Goal: Information Seeking & Learning: Check status

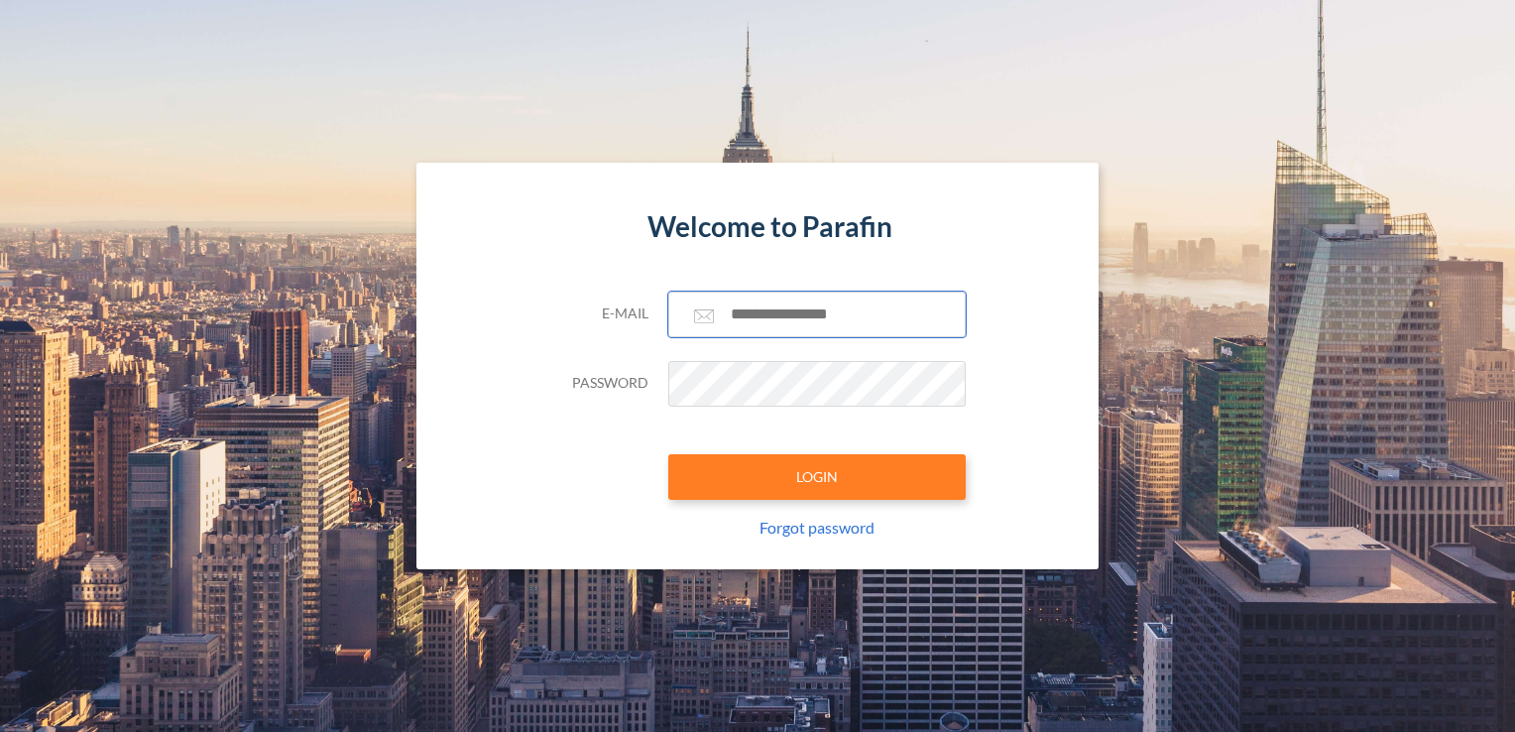
click at [812, 317] on input "text" at bounding box center [816, 315] width 297 height 46
type input "**********"
click at [783, 507] on div "**********" at bounding box center [757, 431] width 416 height 278
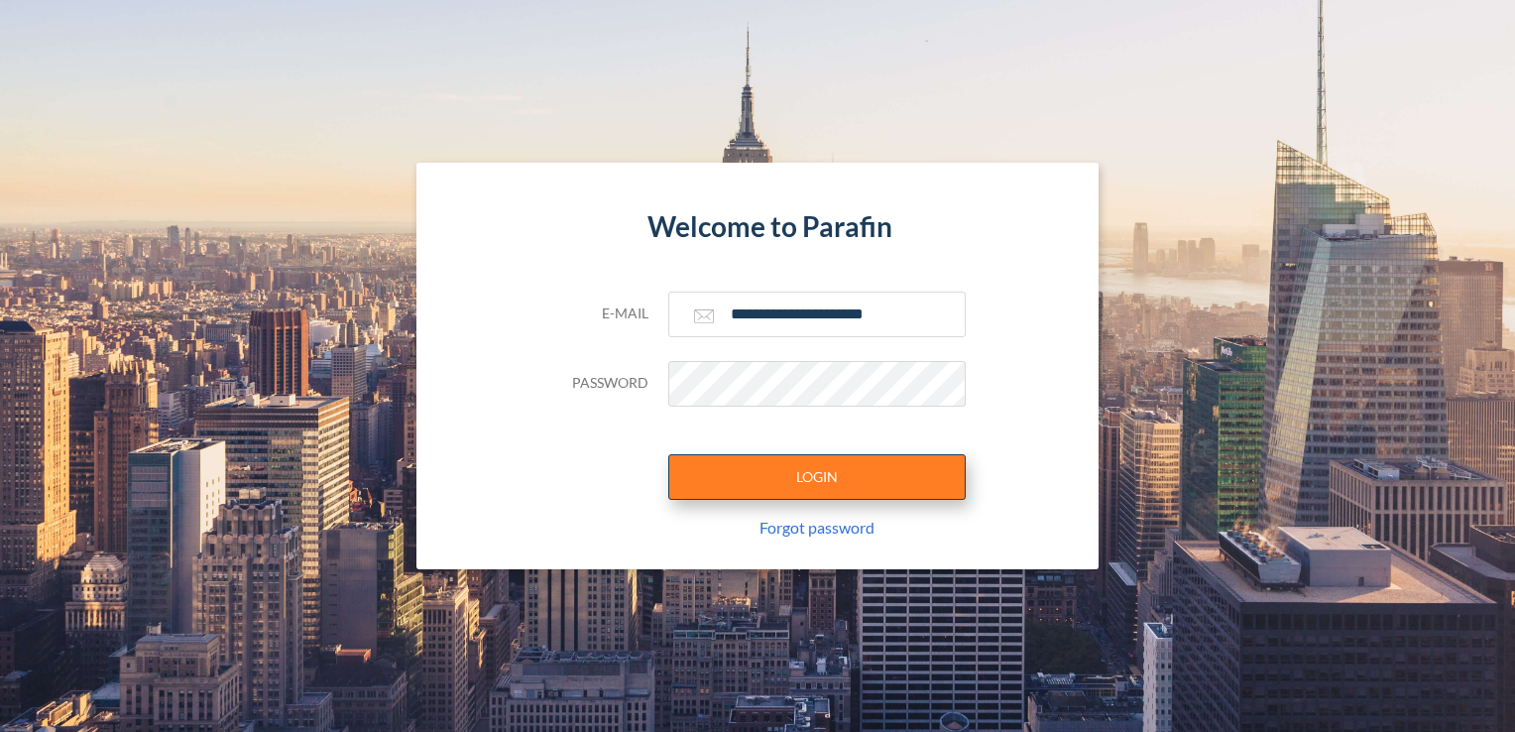
click at [869, 454] on button "LOGIN" at bounding box center [816, 477] width 297 height 46
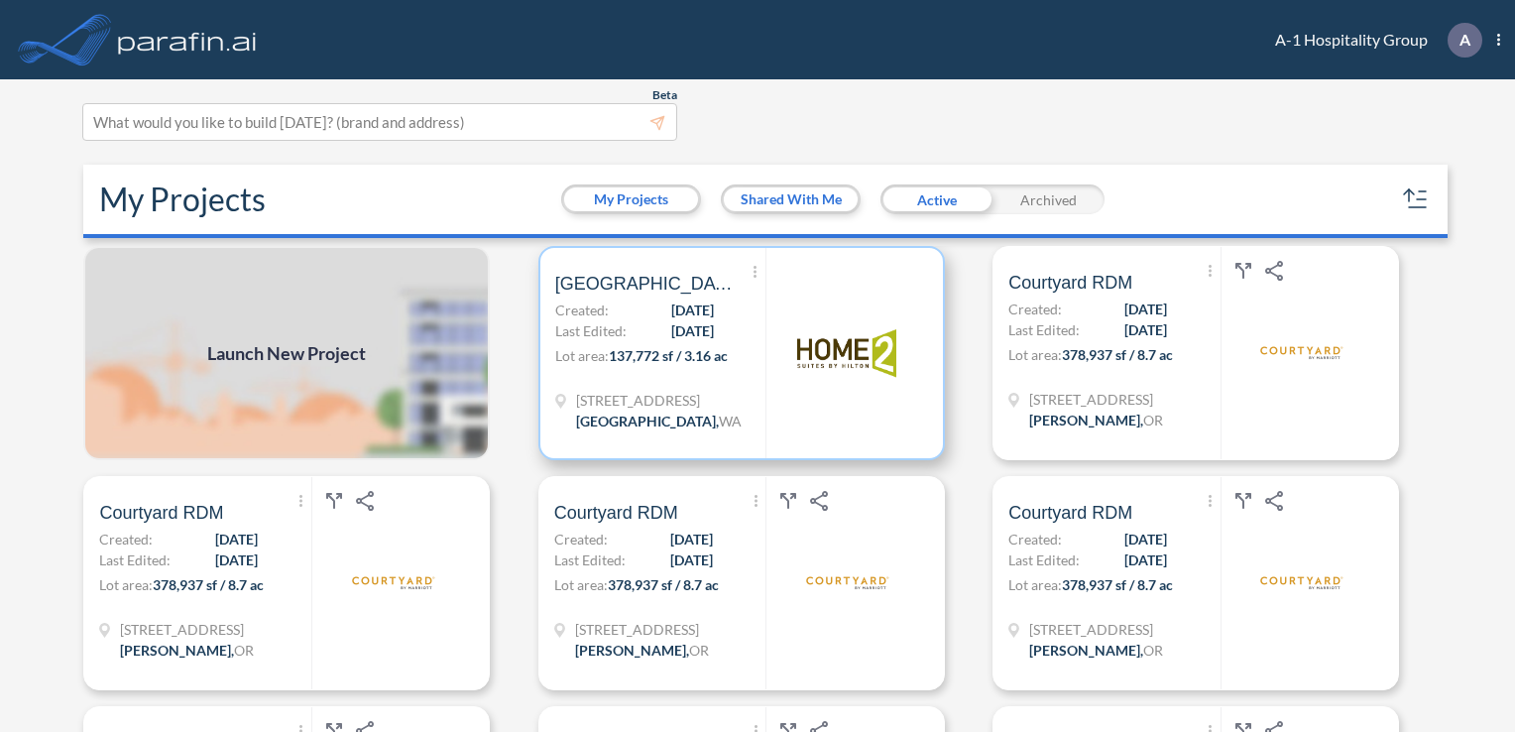
scroll to position [52, 0]
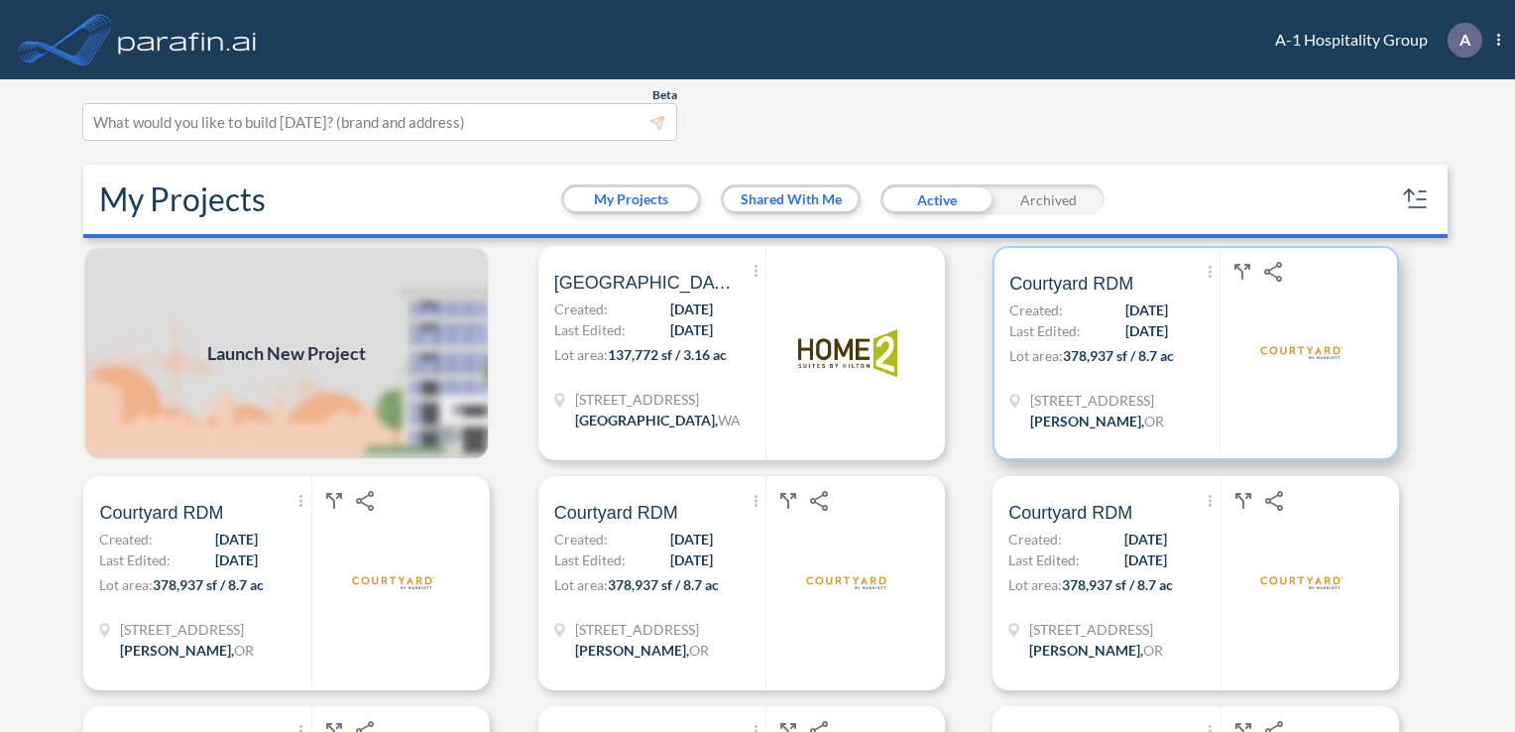
click at [1148, 340] on span "[DATE]" at bounding box center [1146, 330] width 43 height 21
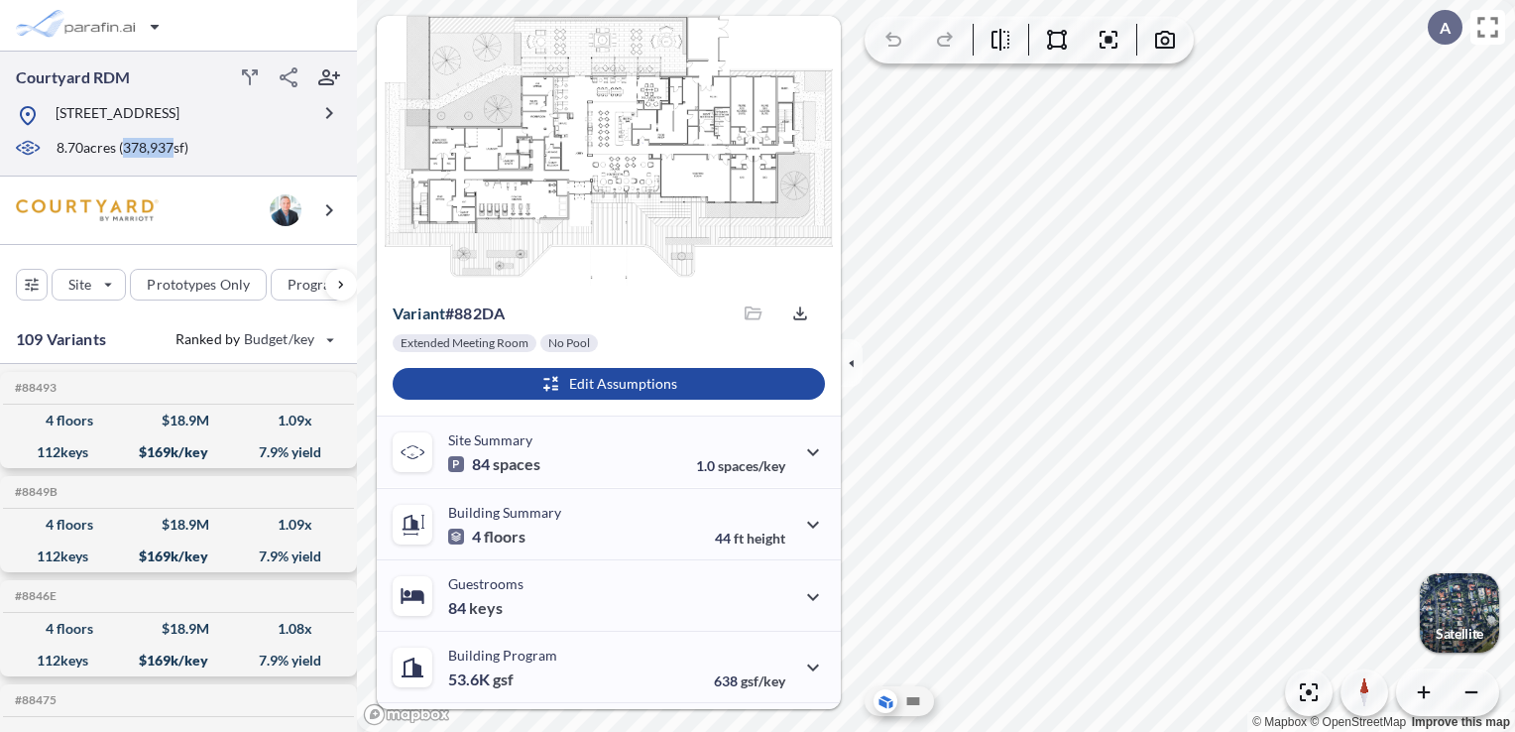
drag, startPoint x: 175, startPoint y: 169, endPoint x: 127, endPoint y: 166, distance: 48.7
click at [127, 160] on p "8.70 acres ( 378,937 sf)" at bounding box center [123, 149] width 132 height 22
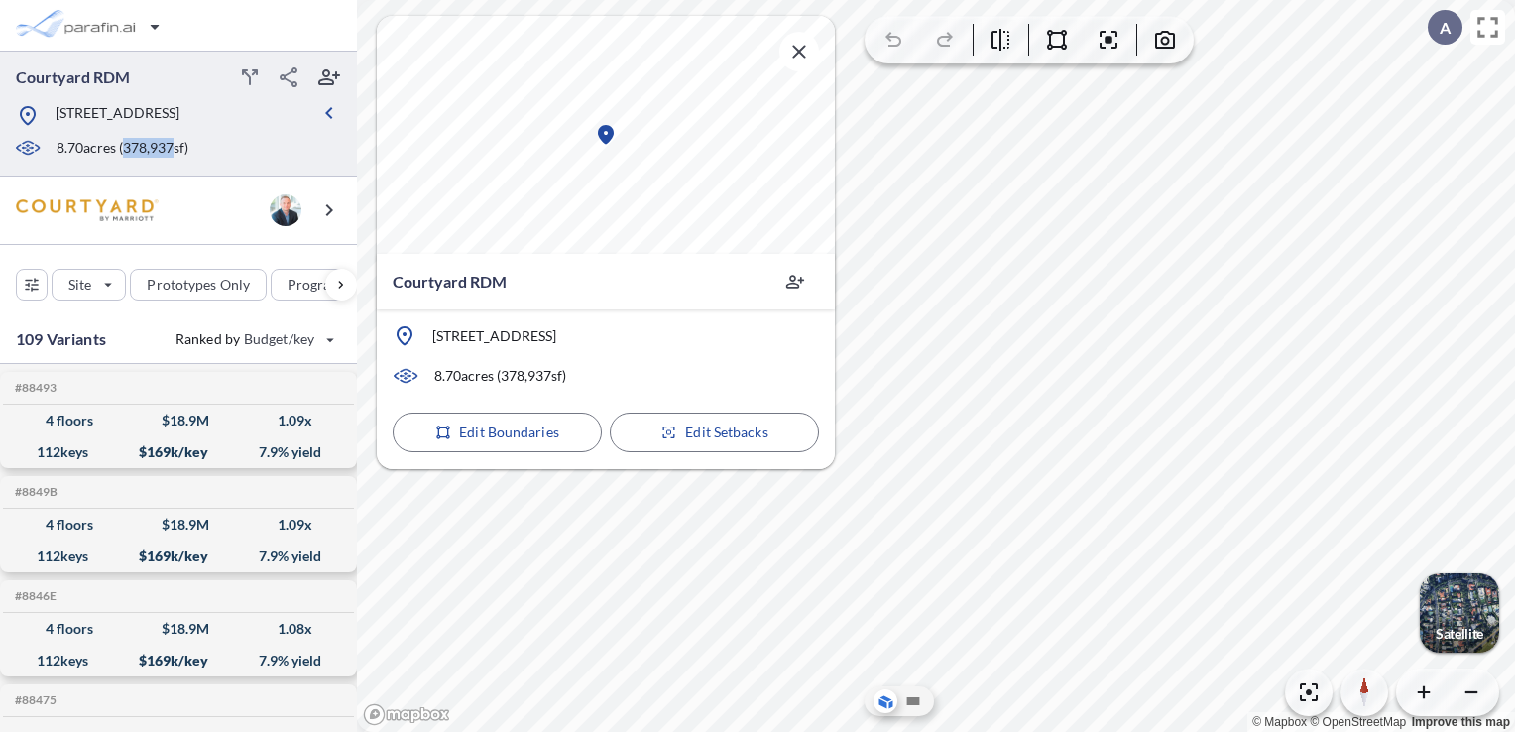
copy p "378,937"
click at [586, 279] on div "Courtyard RDM" at bounding box center [606, 282] width 458 height 56
click at [797, 58] on icon "button" at bounding box center [799, 52] width 24 height 24
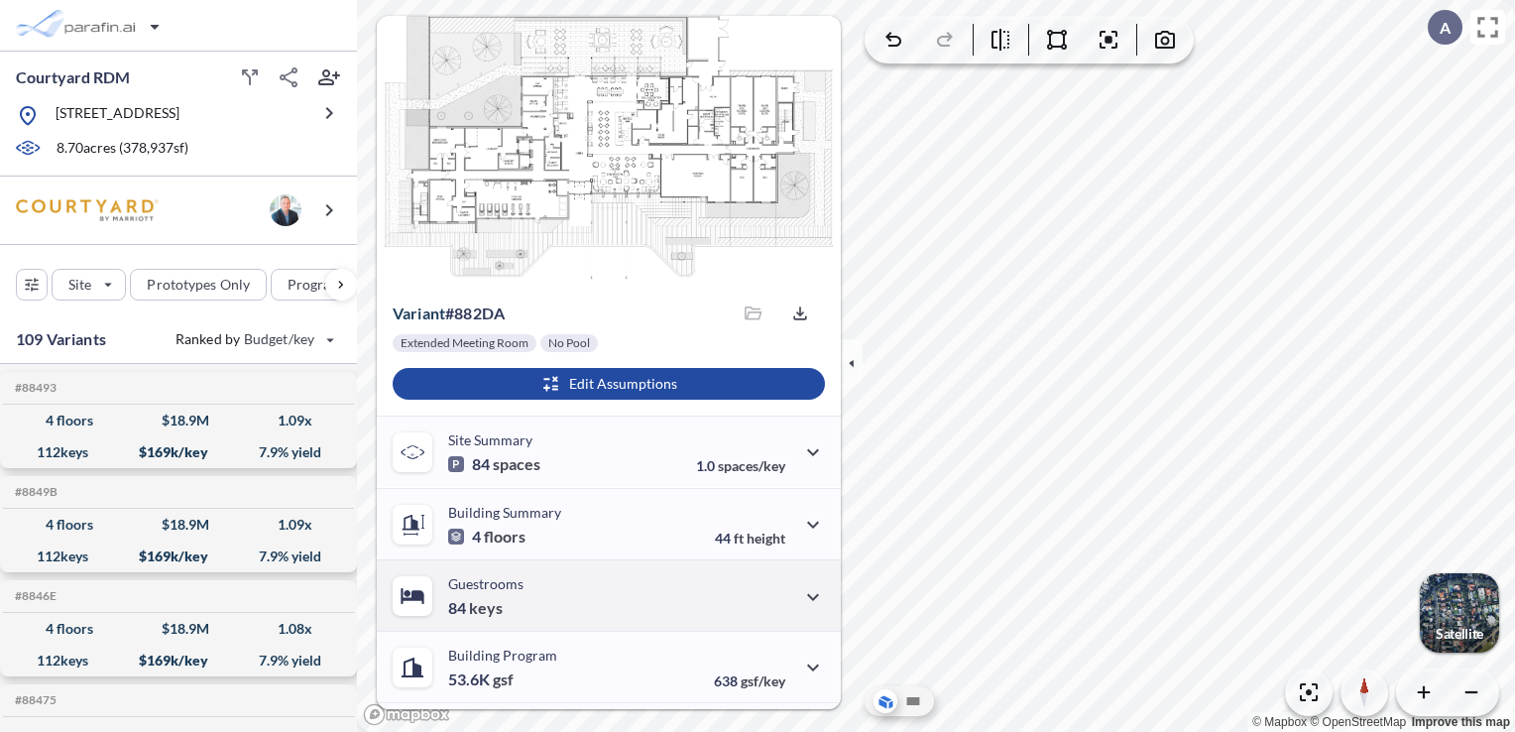
scroll to position [51, 0]
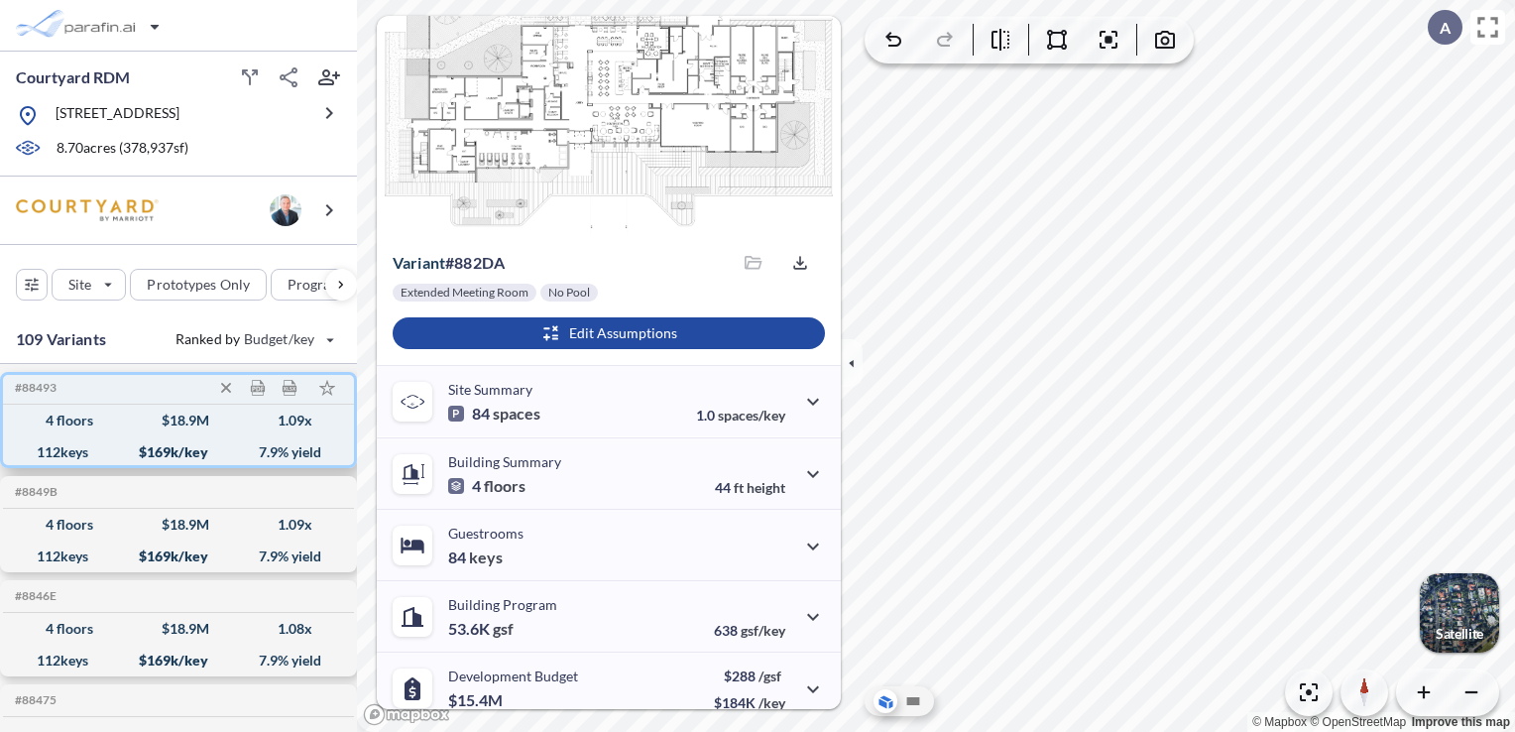
click at [135, 436] on div "4 floors $ 18.9 M 1.09 x" at bounding box center [178, 421] width 335 height 32
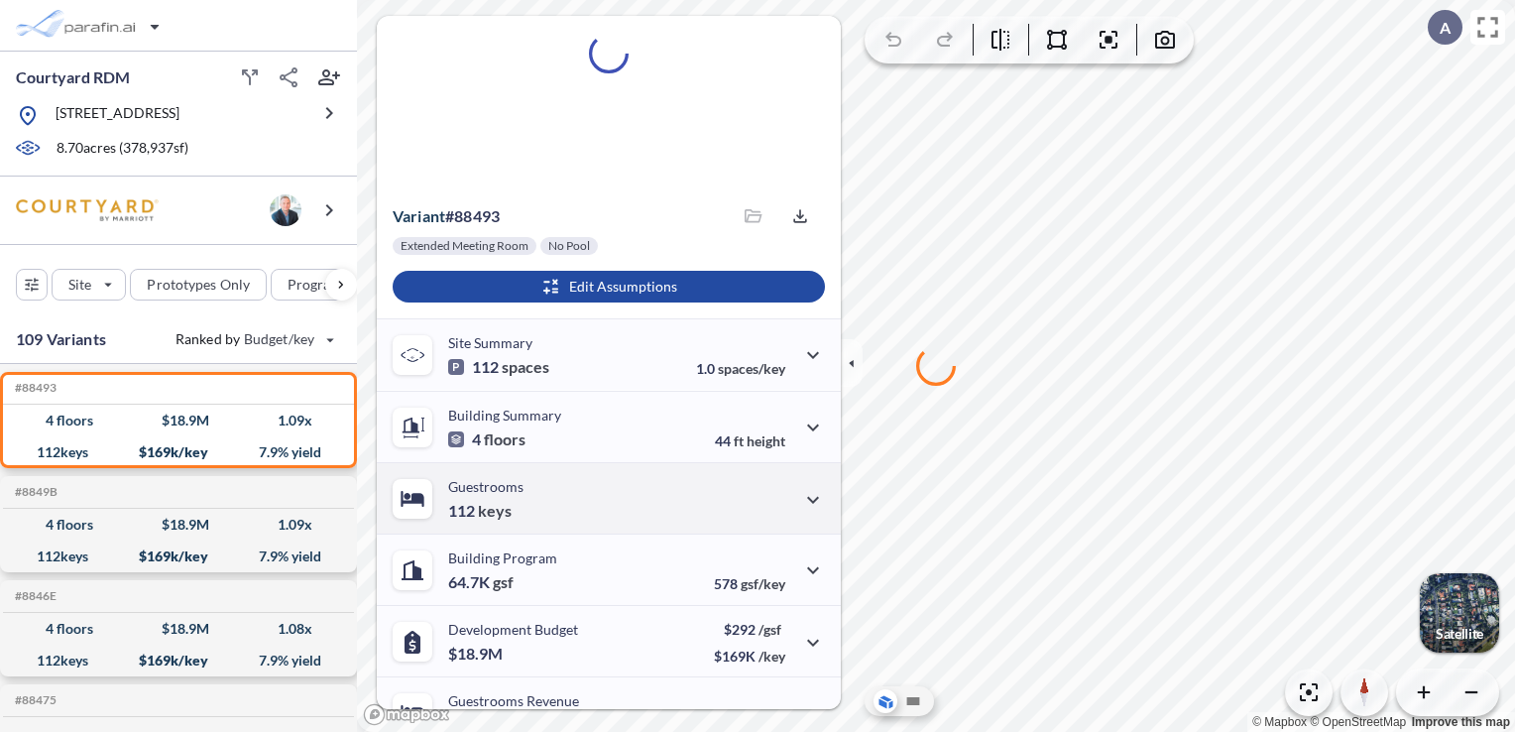
scroll to position [98, 0]
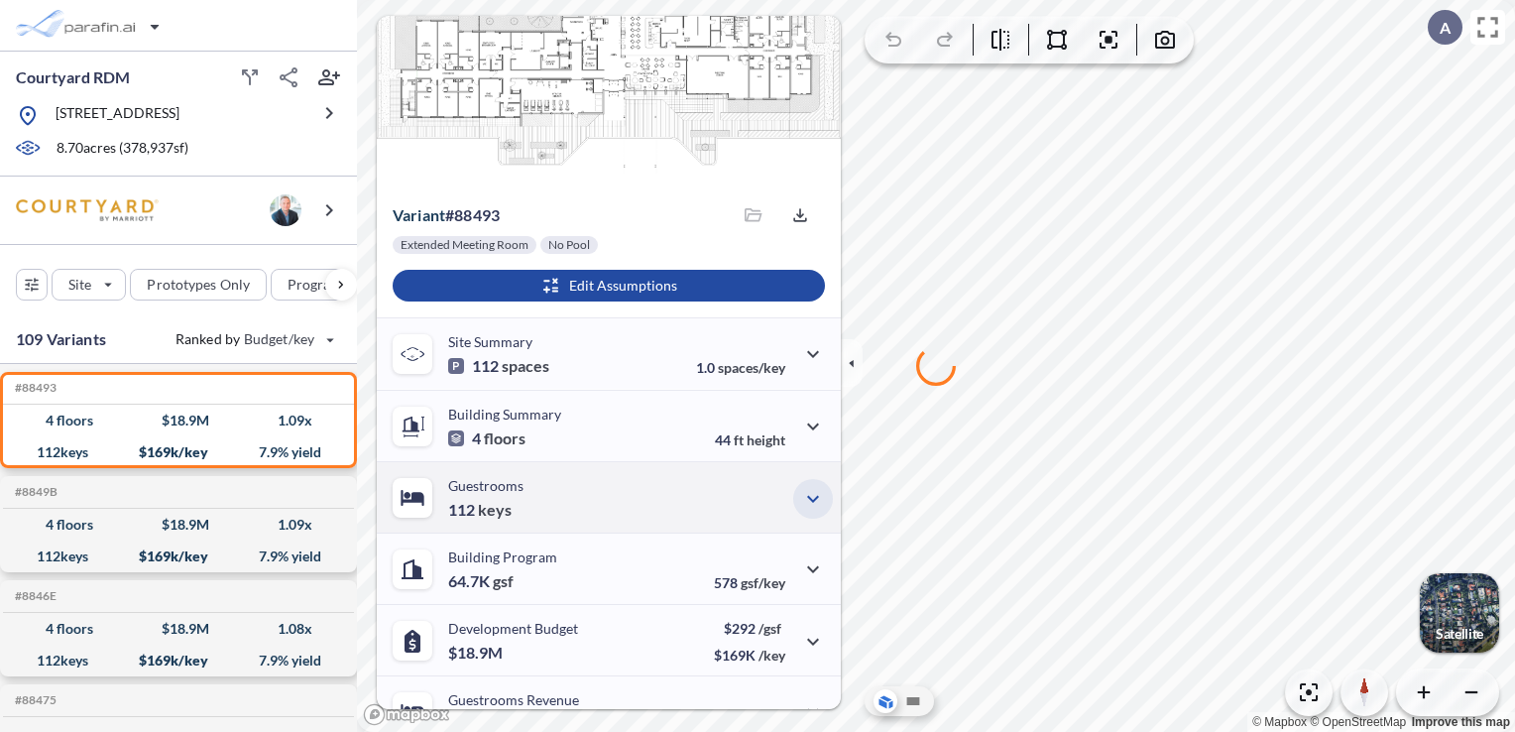
click at [809, 497] on icon "button" at bounding box center [813, 498] width 12 height 7
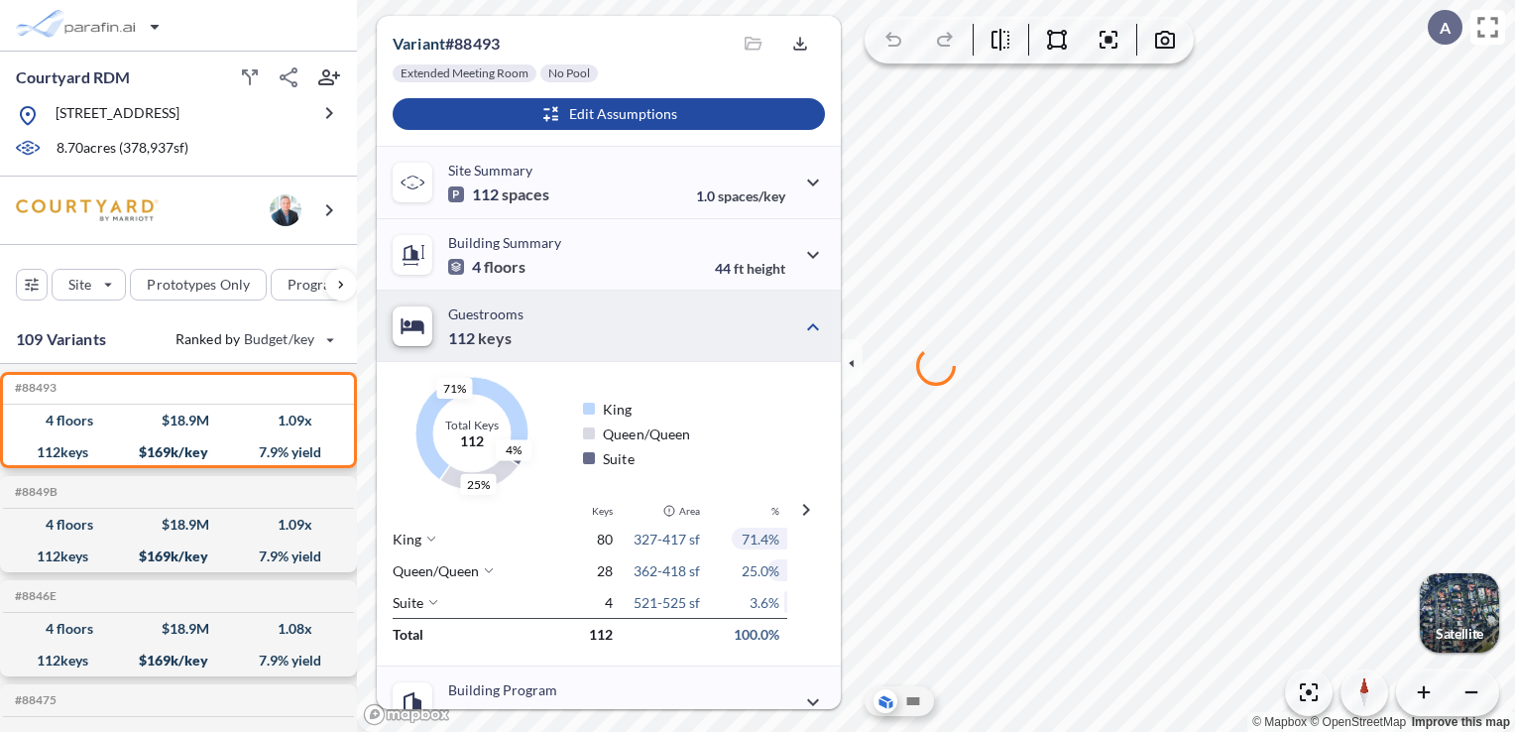
scroll to position [273, 0]
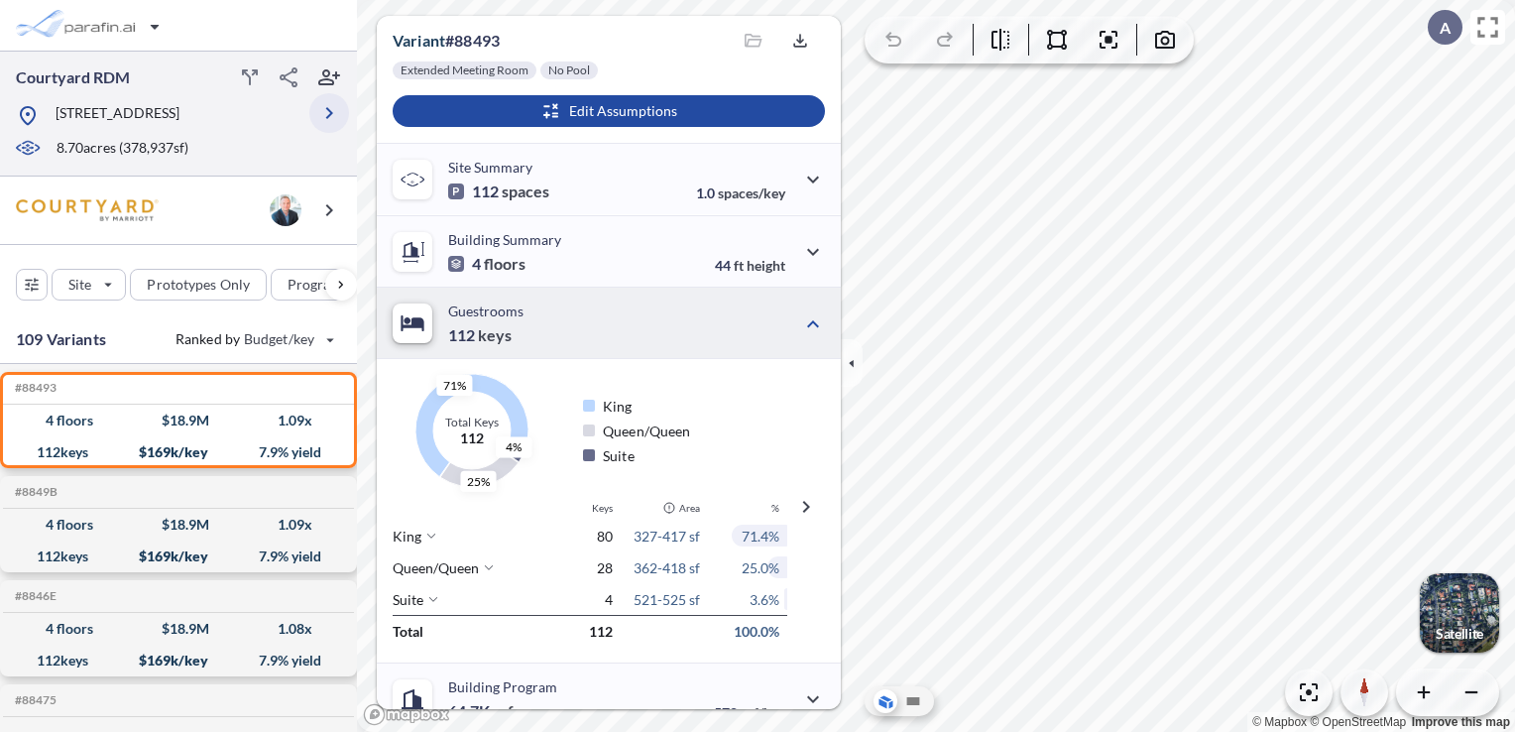
click at [330, 125] on icon "button" at bounding box center [329, 113] width 24 height 24
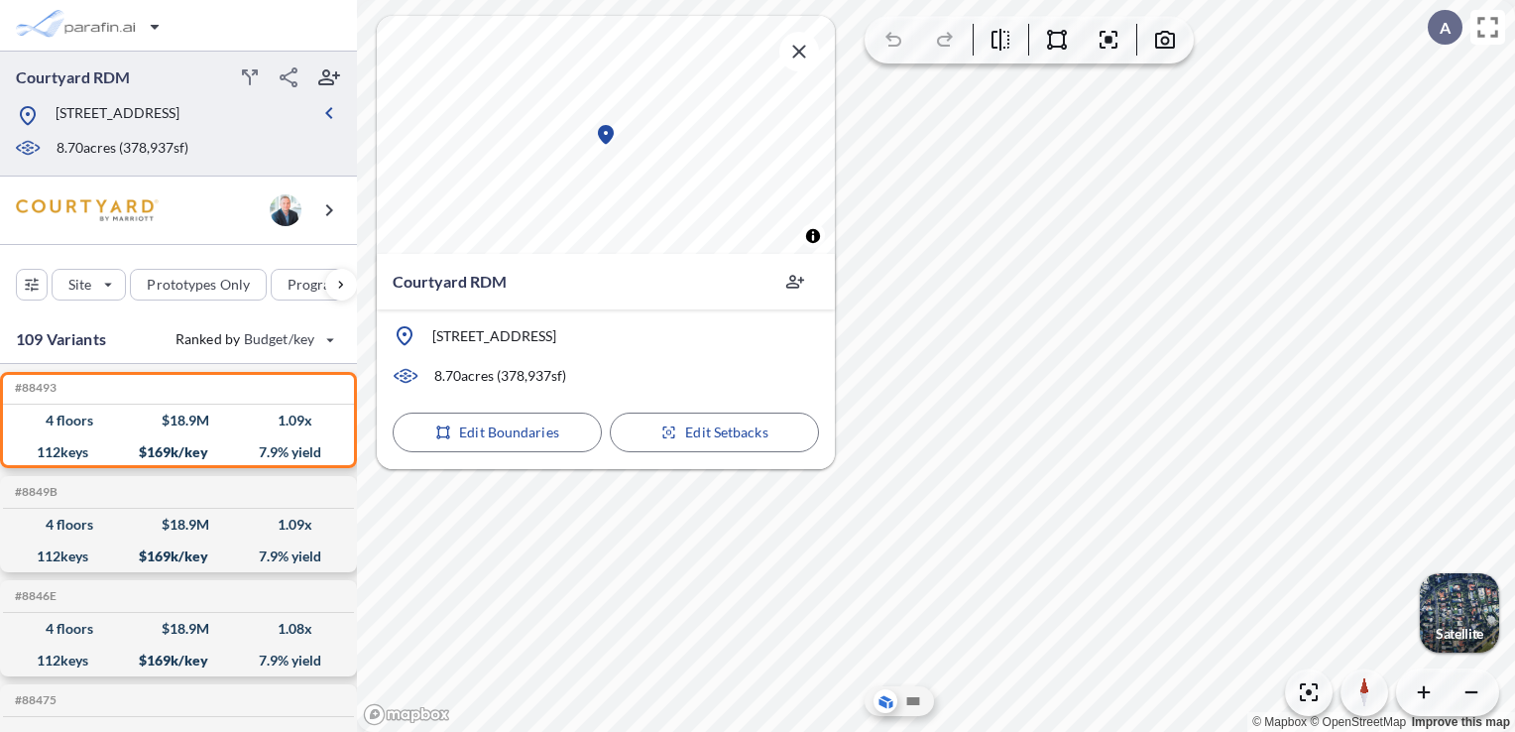
click at [255, 160] on div "8.70 acres ( 378,937 sf)" at bounding box center [162, 149] width 294 height 22
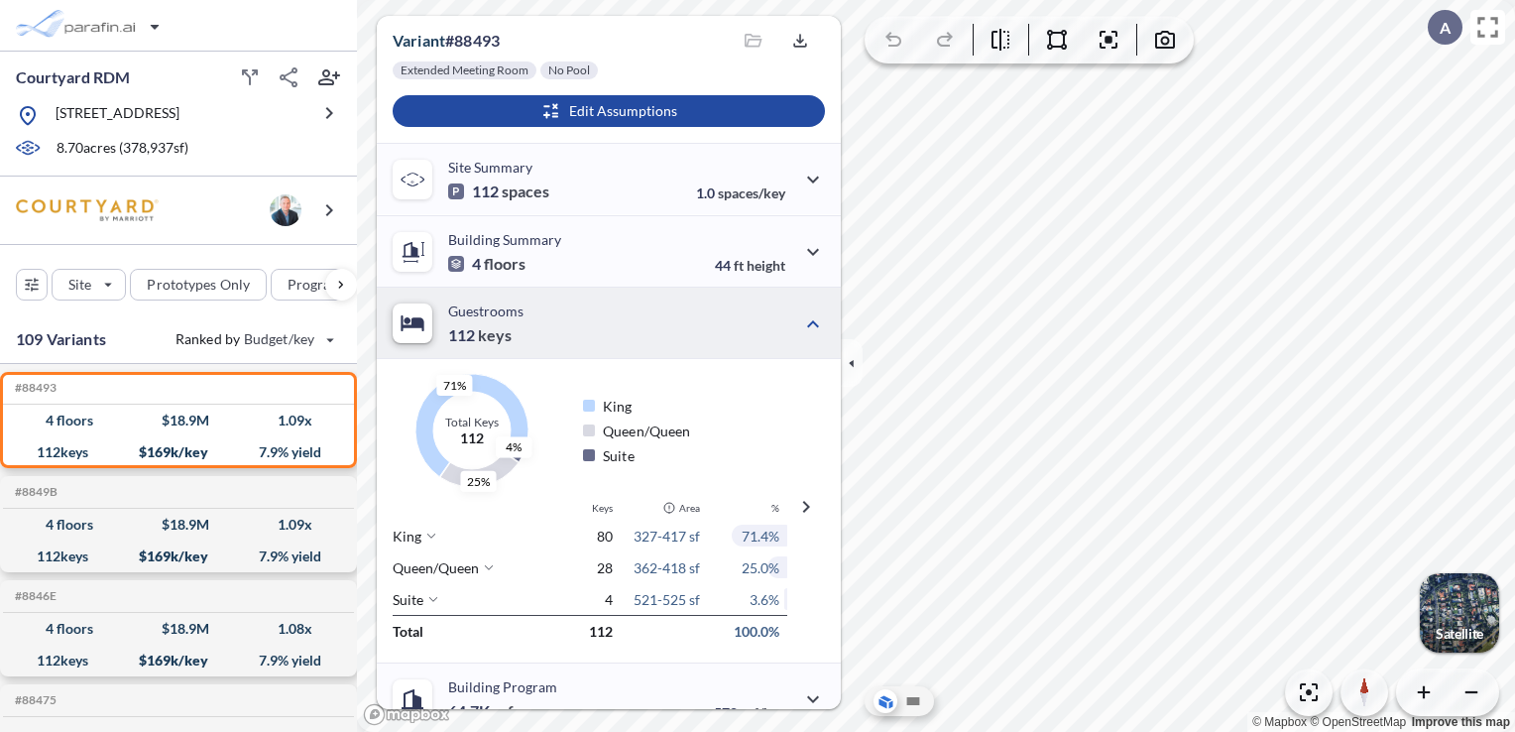
scroll to position [0, 0]
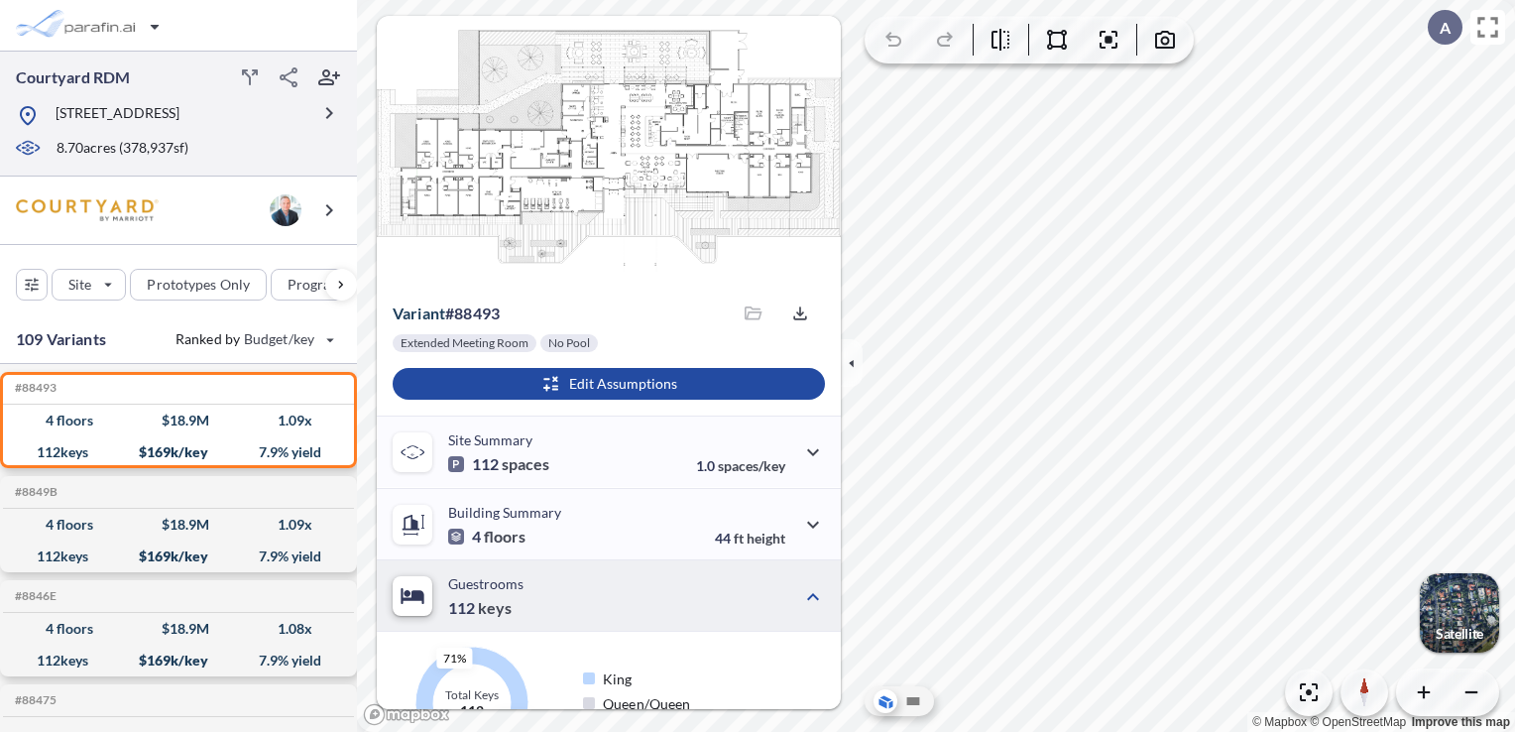
click at [228, 160] on div "8.70 acres ( 378,937 sf)" at bounding box center [162, 149] width 294 height 22
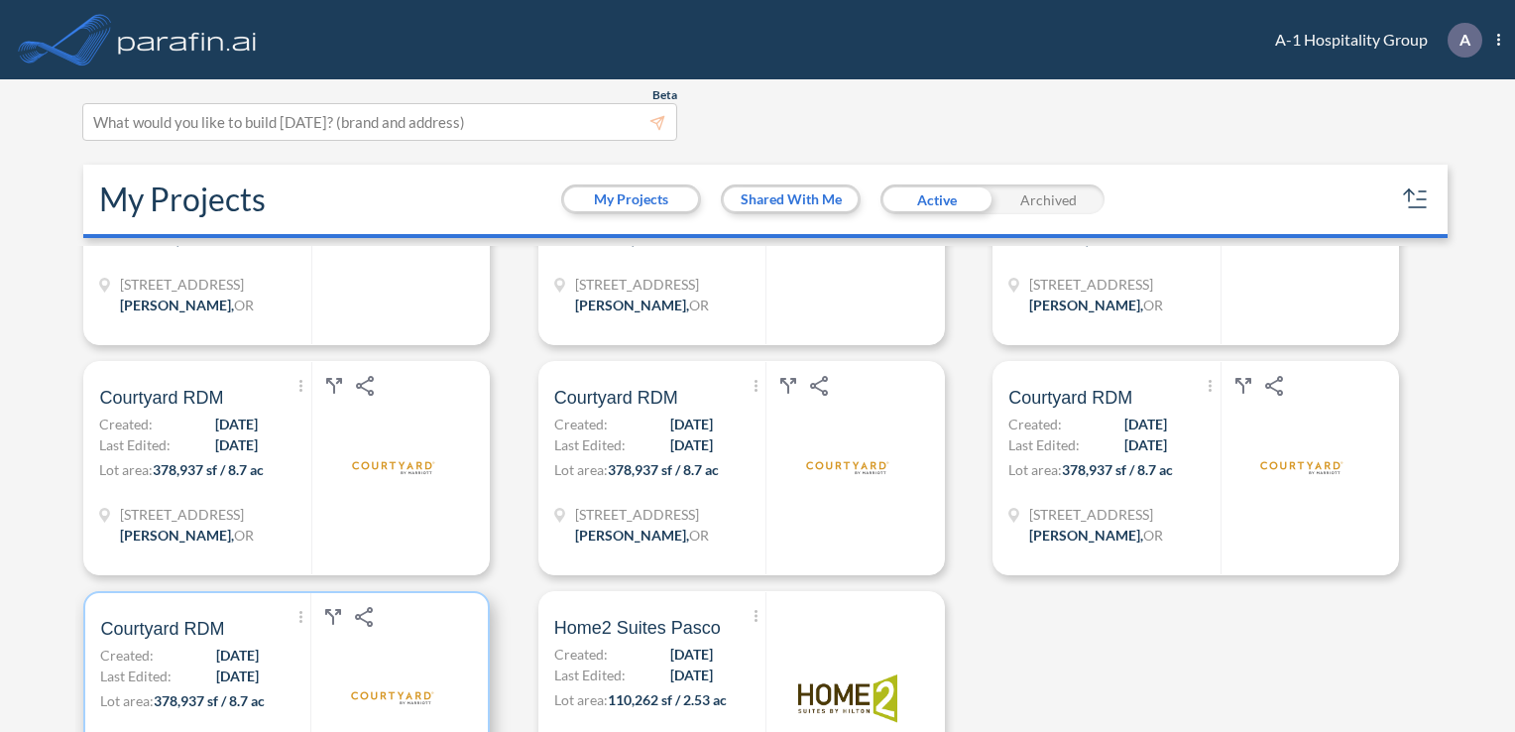
scroll to position [345, 0]
click at [410, 633] on div at bounding box center [391, 698] width 163 height 210
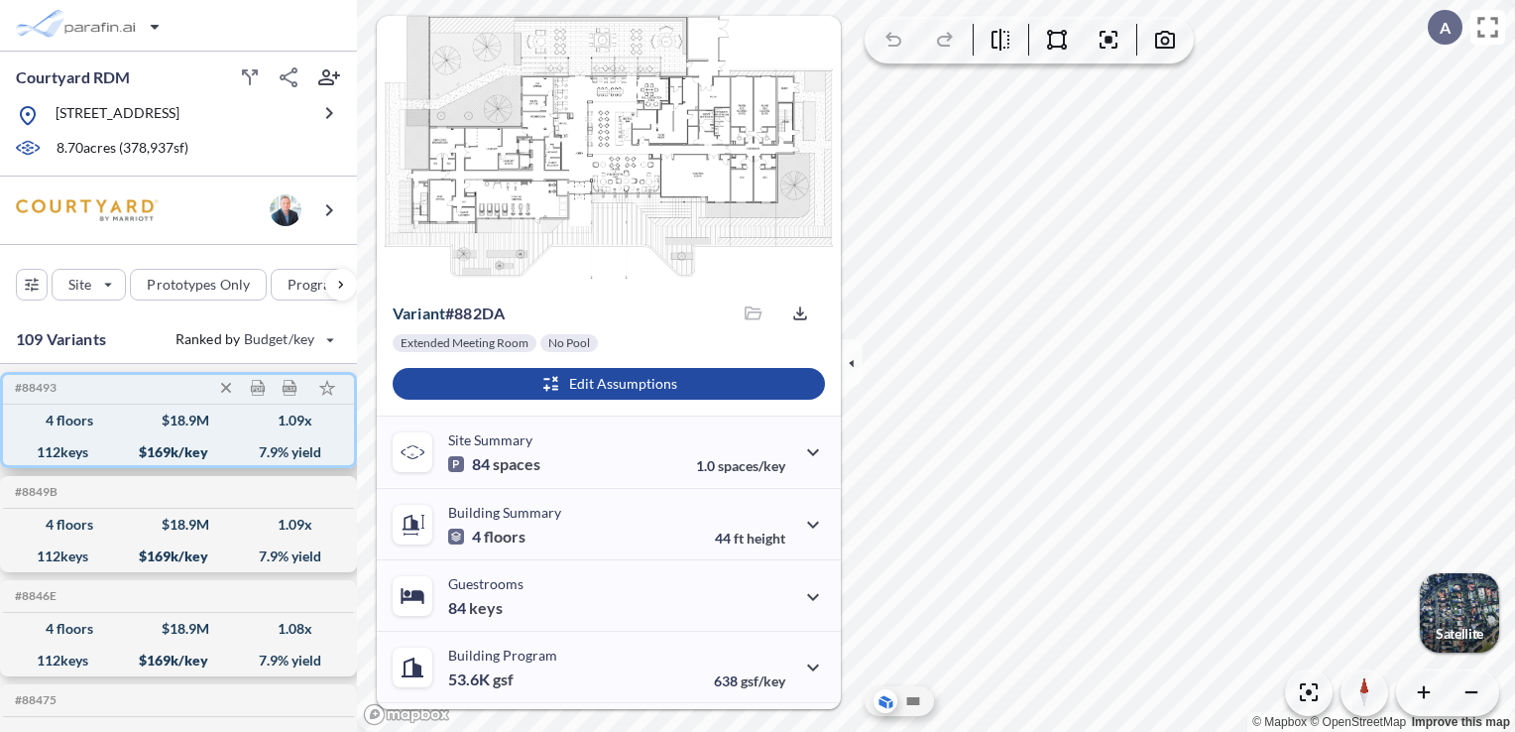
click at [226, 422] on div "4 floors $ 18.9 M 1.09 x" at bounding box center [178, 421] width 335 height 32
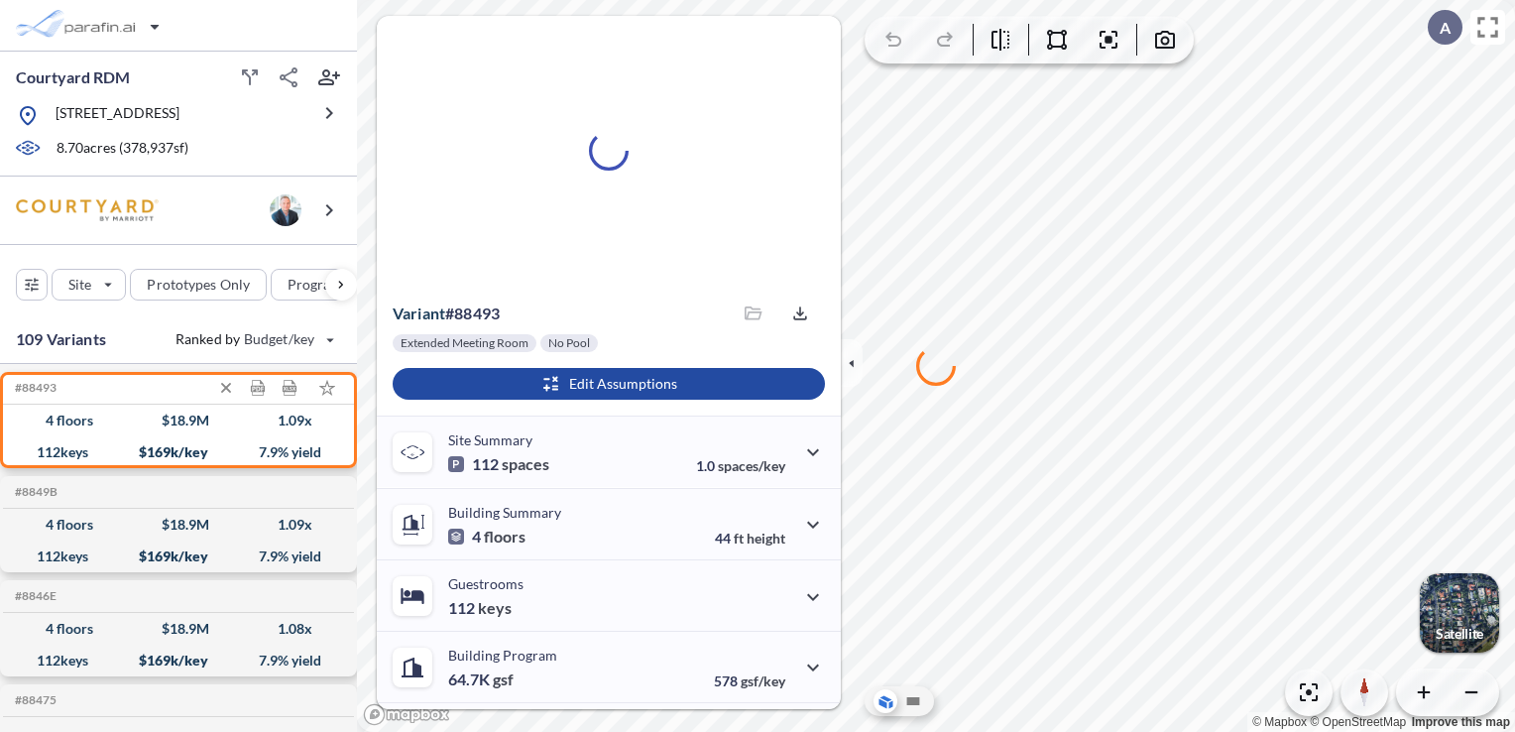
click at [142, 424] on div "4 floors $ 18.9 M 1.09 x" at bounding box center [178, 421] width 335 height 32
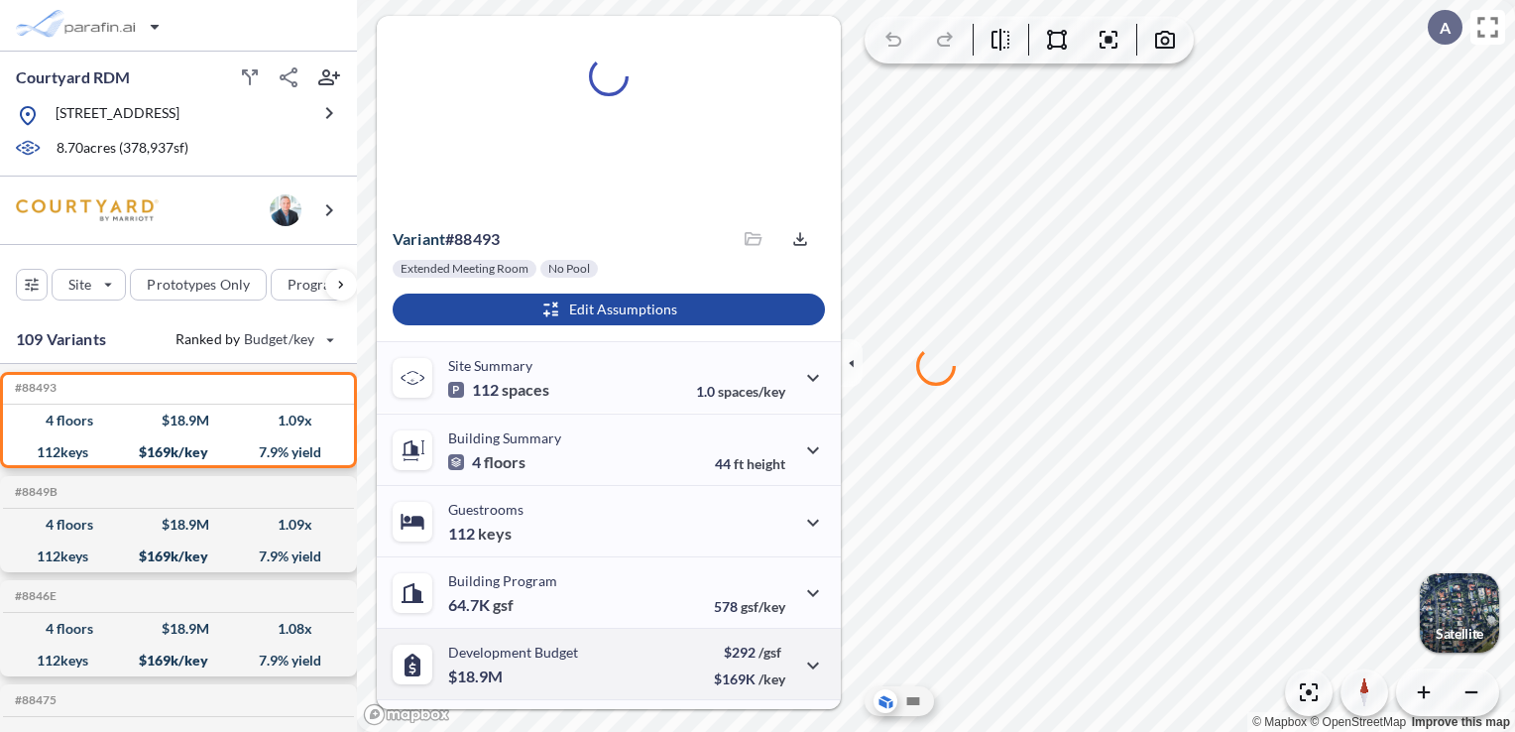
scroll to position [79, 0]
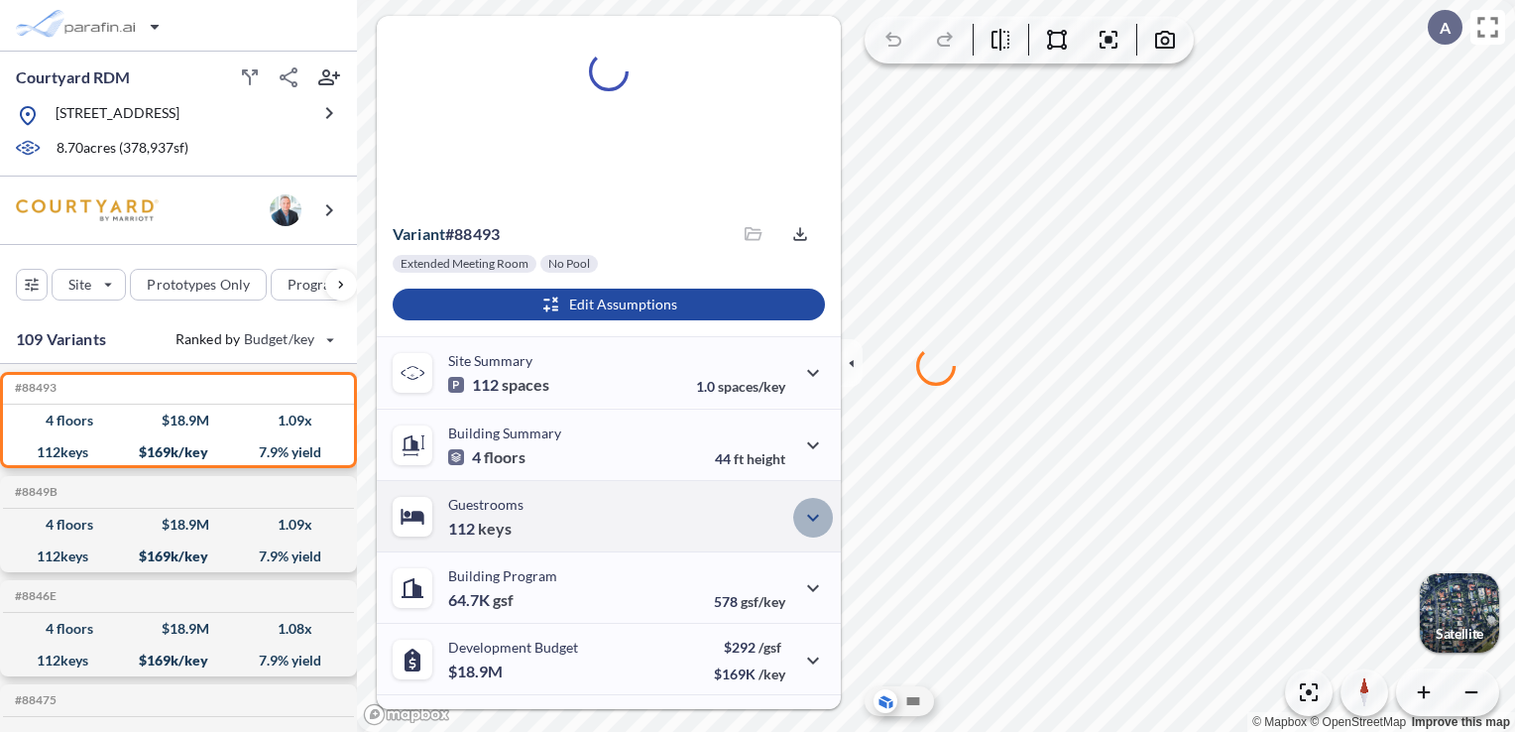
click at [810, 510] on icon "button" at bounding box center [813, 518] width 24 height 24
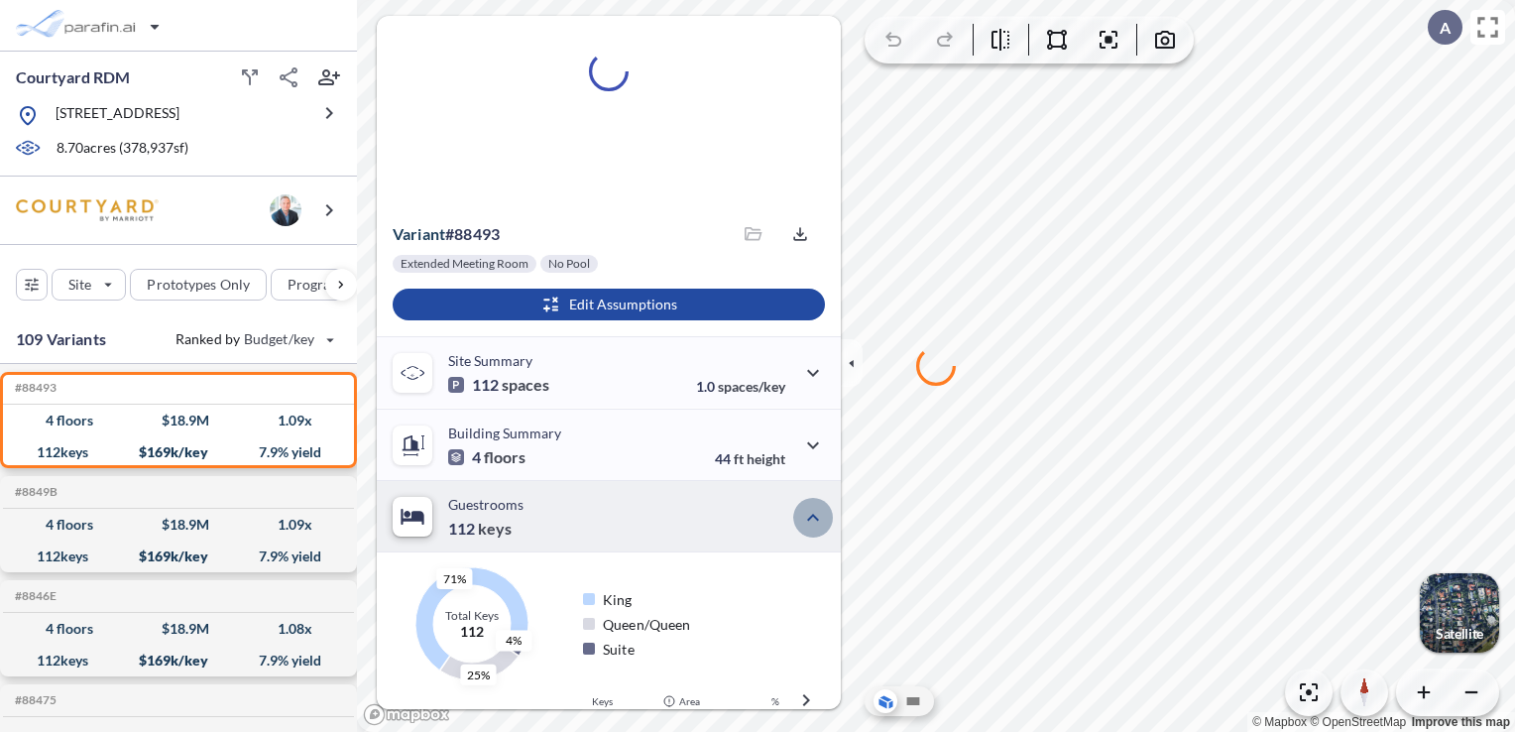
click at [810, 510] on icon "button" at bounding box center [813, 518] width 24 height 24
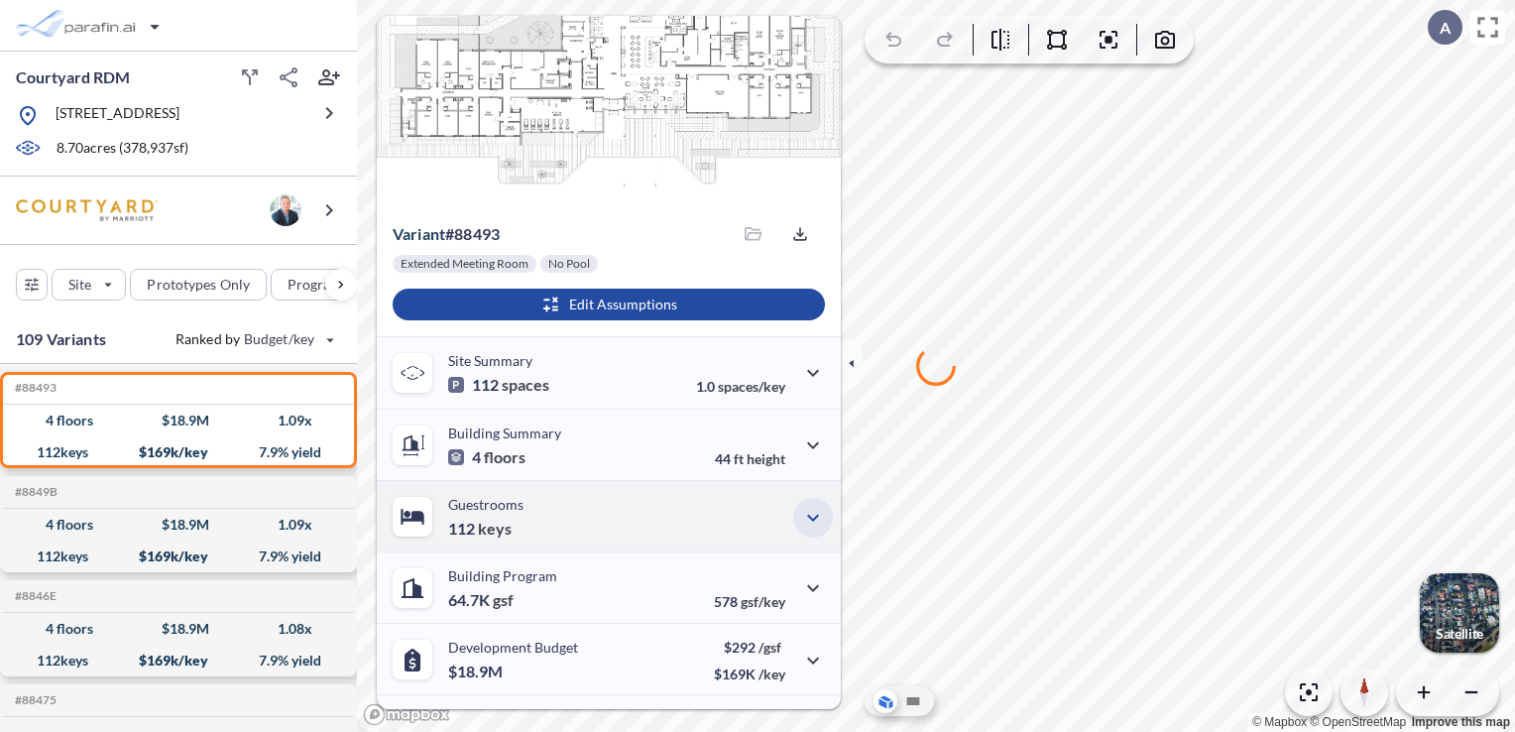
click at [810, 510] on icon "button" at bounding box center [813, 518] width 24 height 24
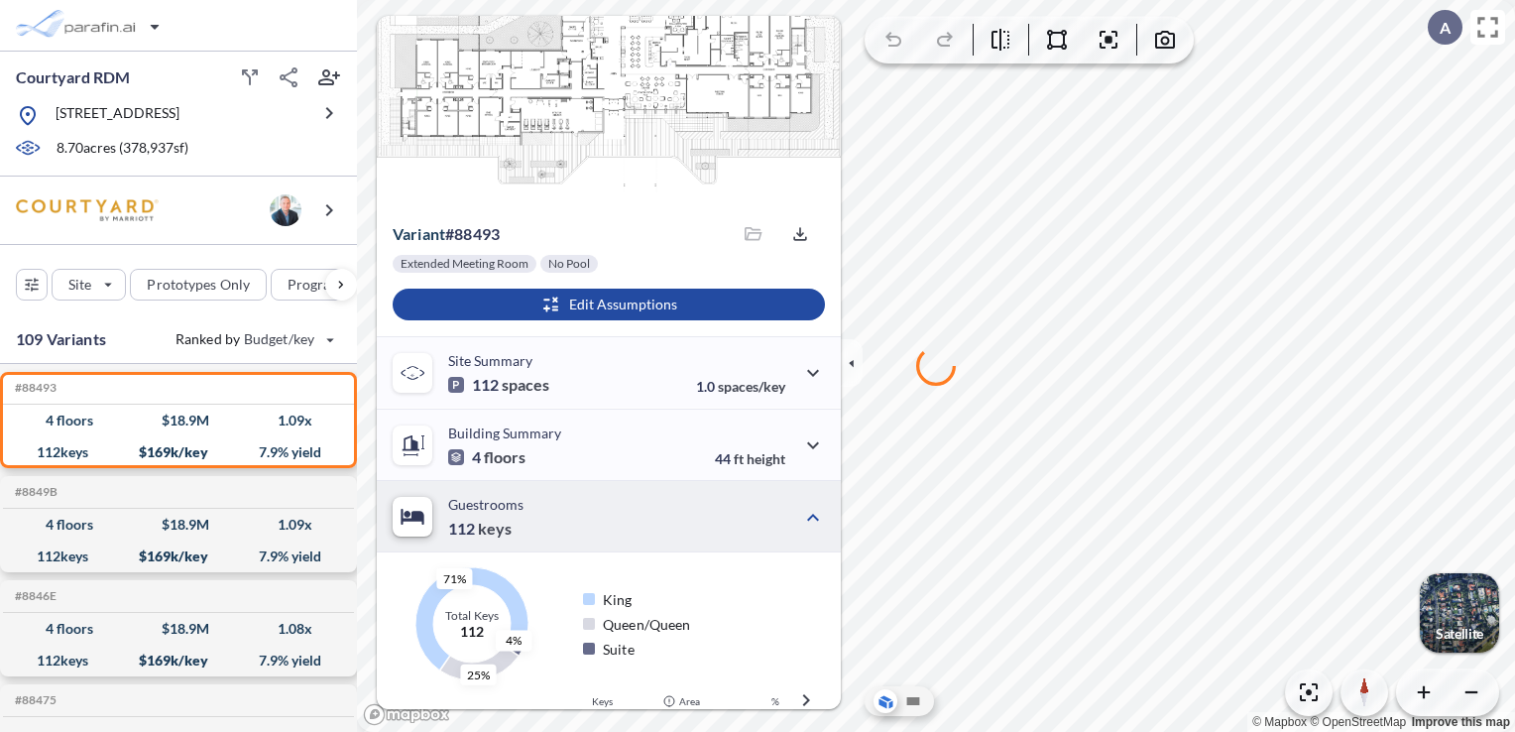
click at [828, 520] on div "Guestrooms 112 keys" at bounding box center [609, 515] width 464 height 71
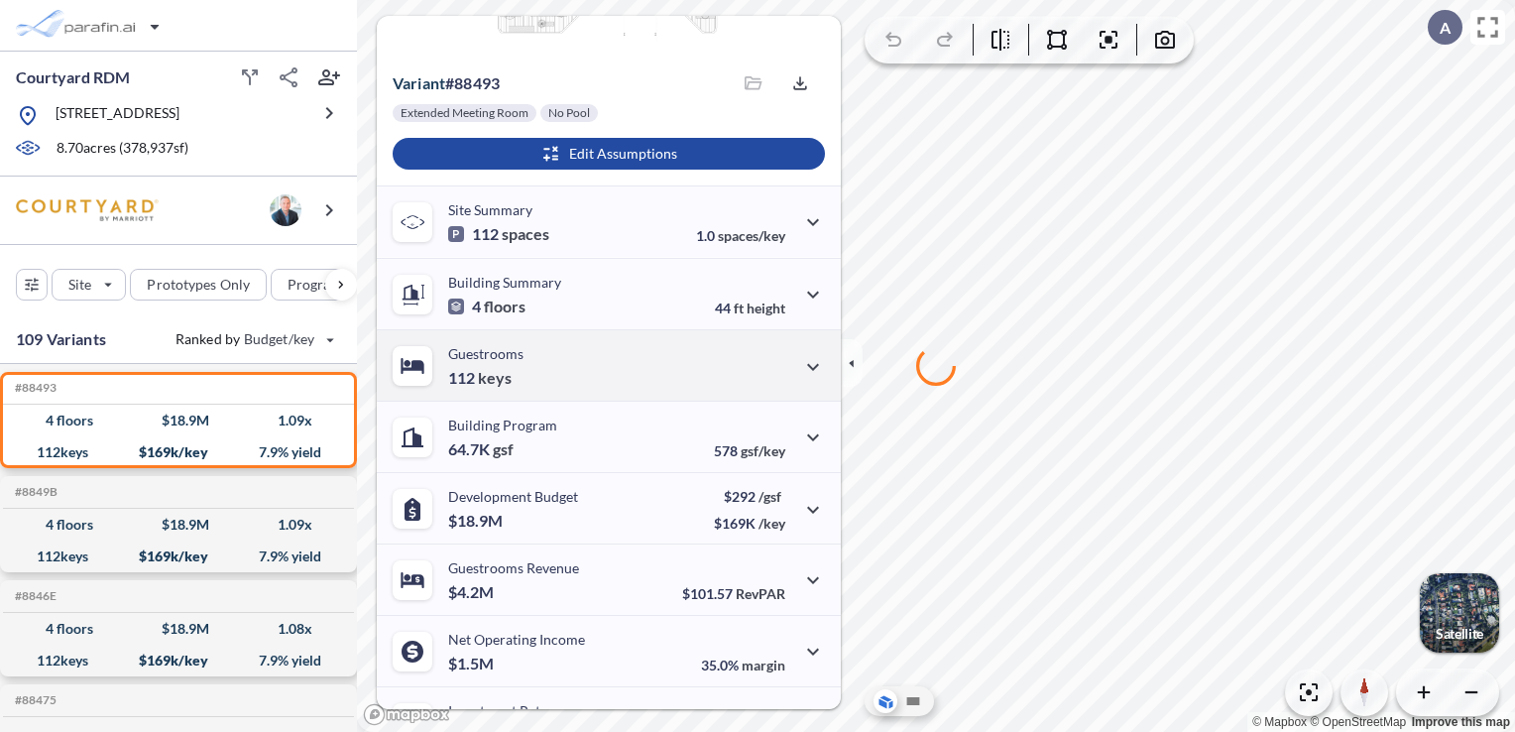
scroll to position [232, 0]
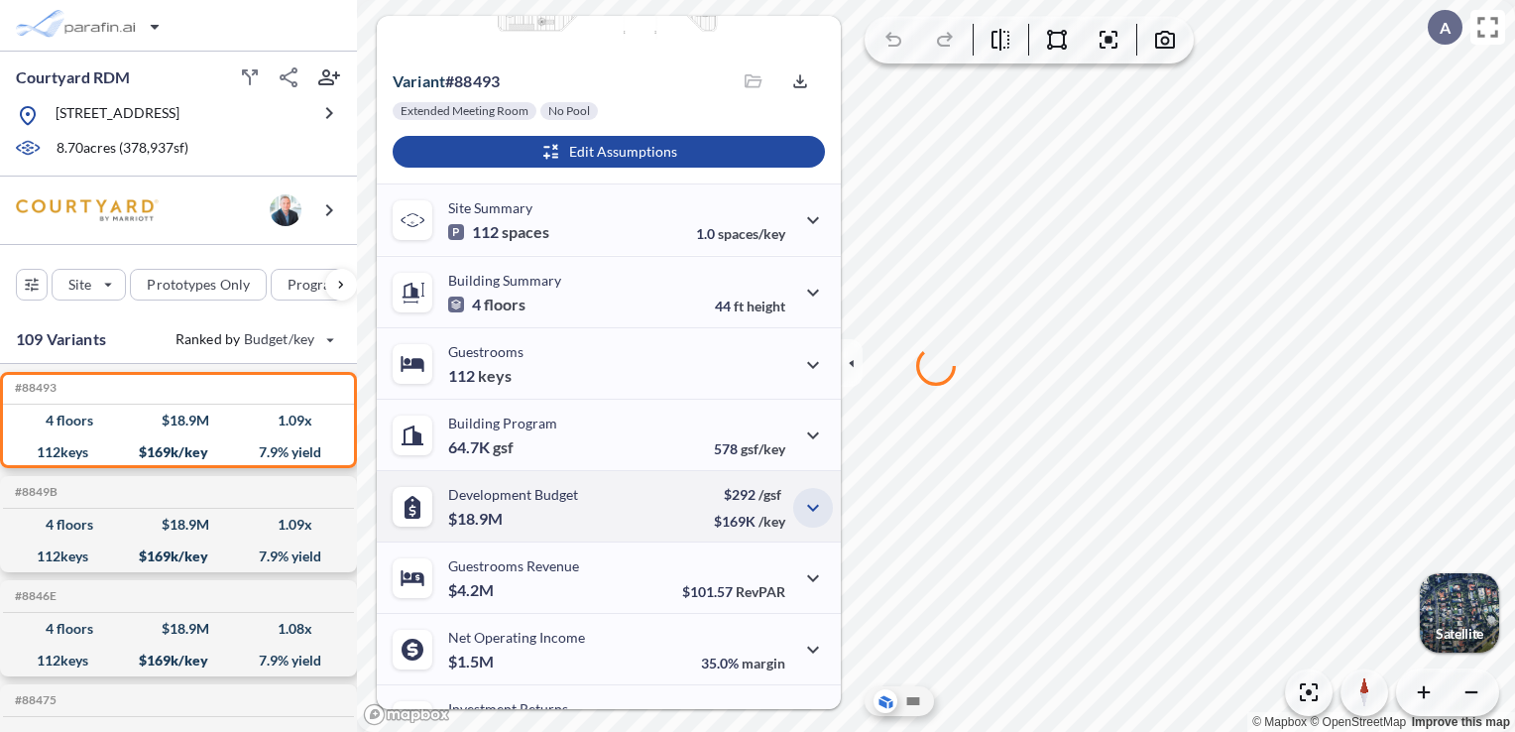
click at [801, 510] on icon "button" at bounding box center [813, 508] width 24 height 24
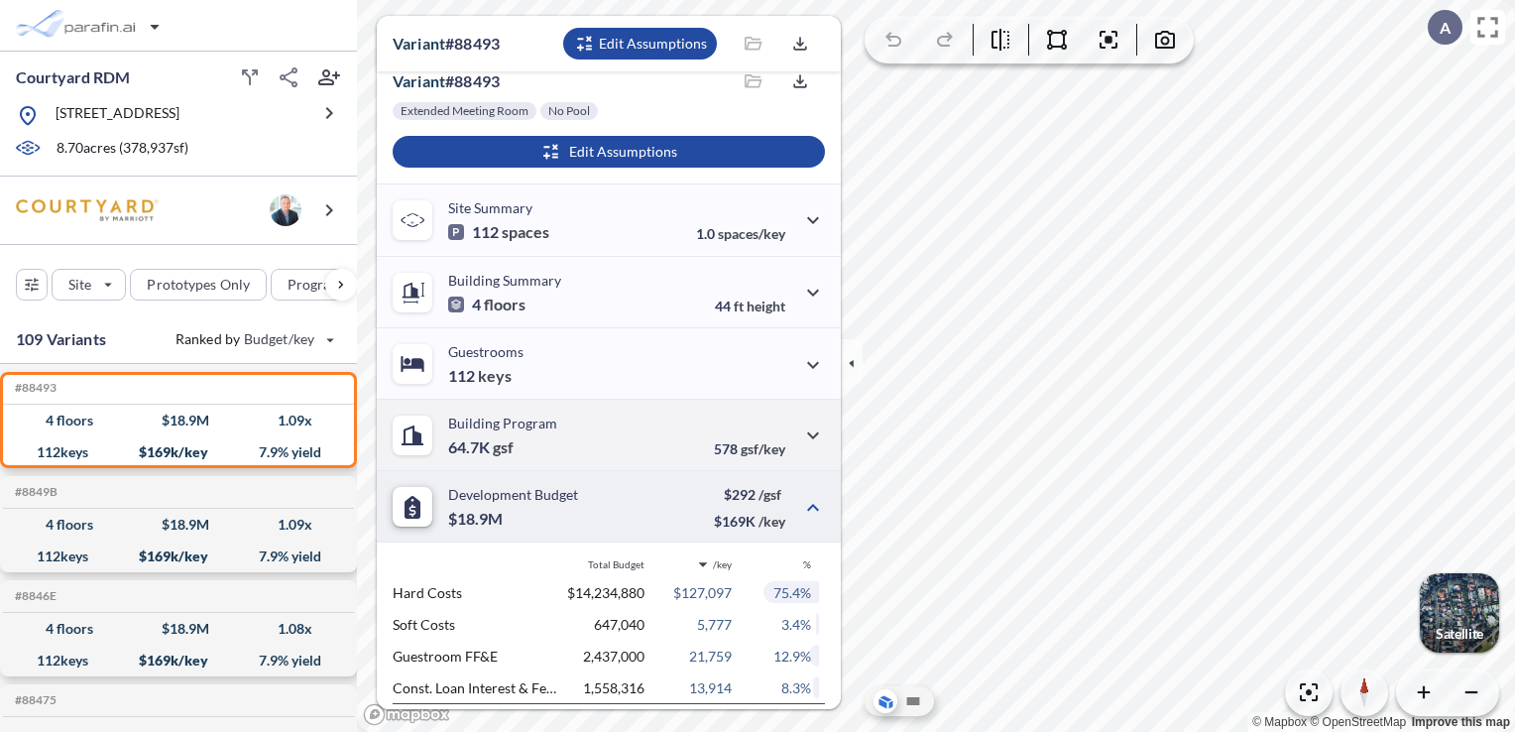
scroll to position [482, 0]
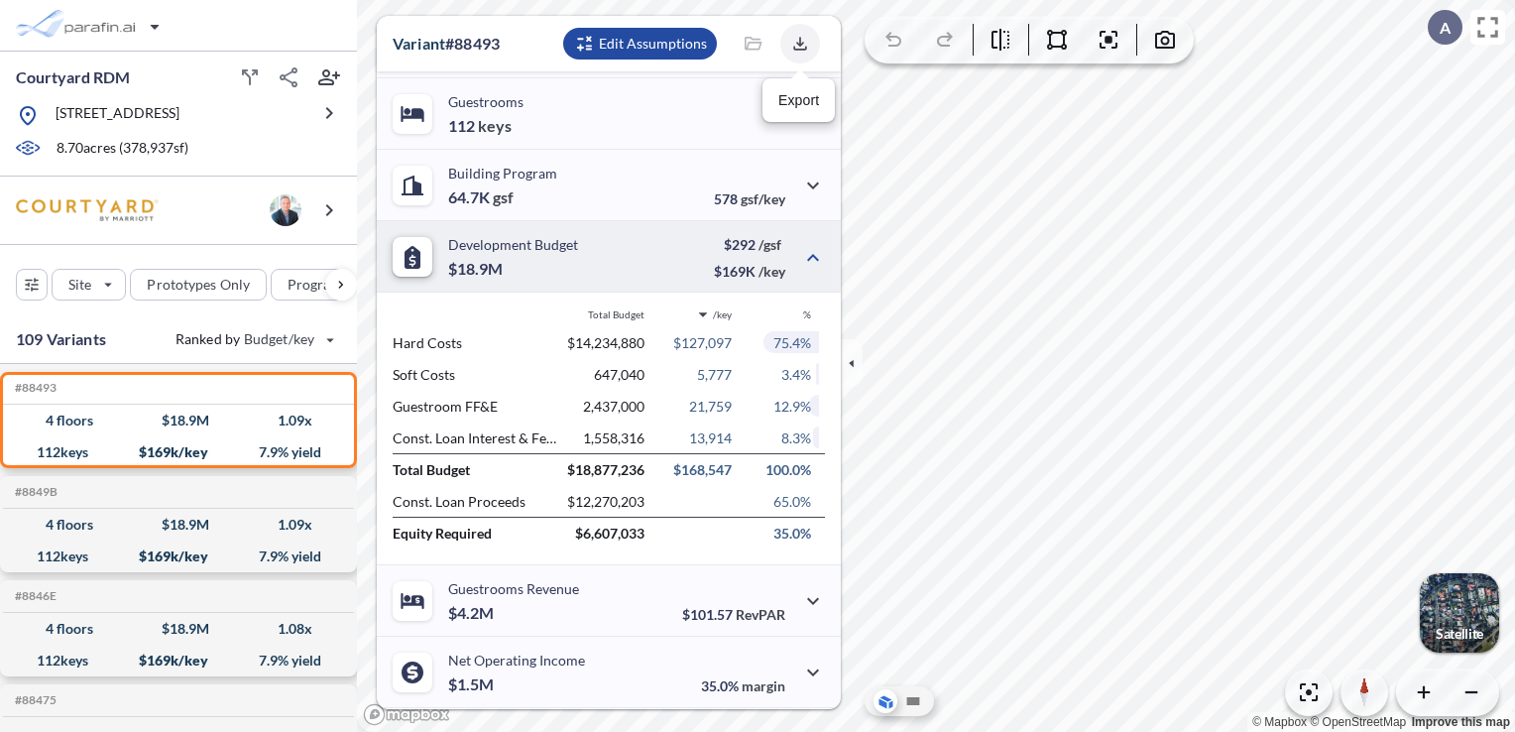
click at [789, 40] on button "button" at bounding box center [800, 44] width 40 height 40
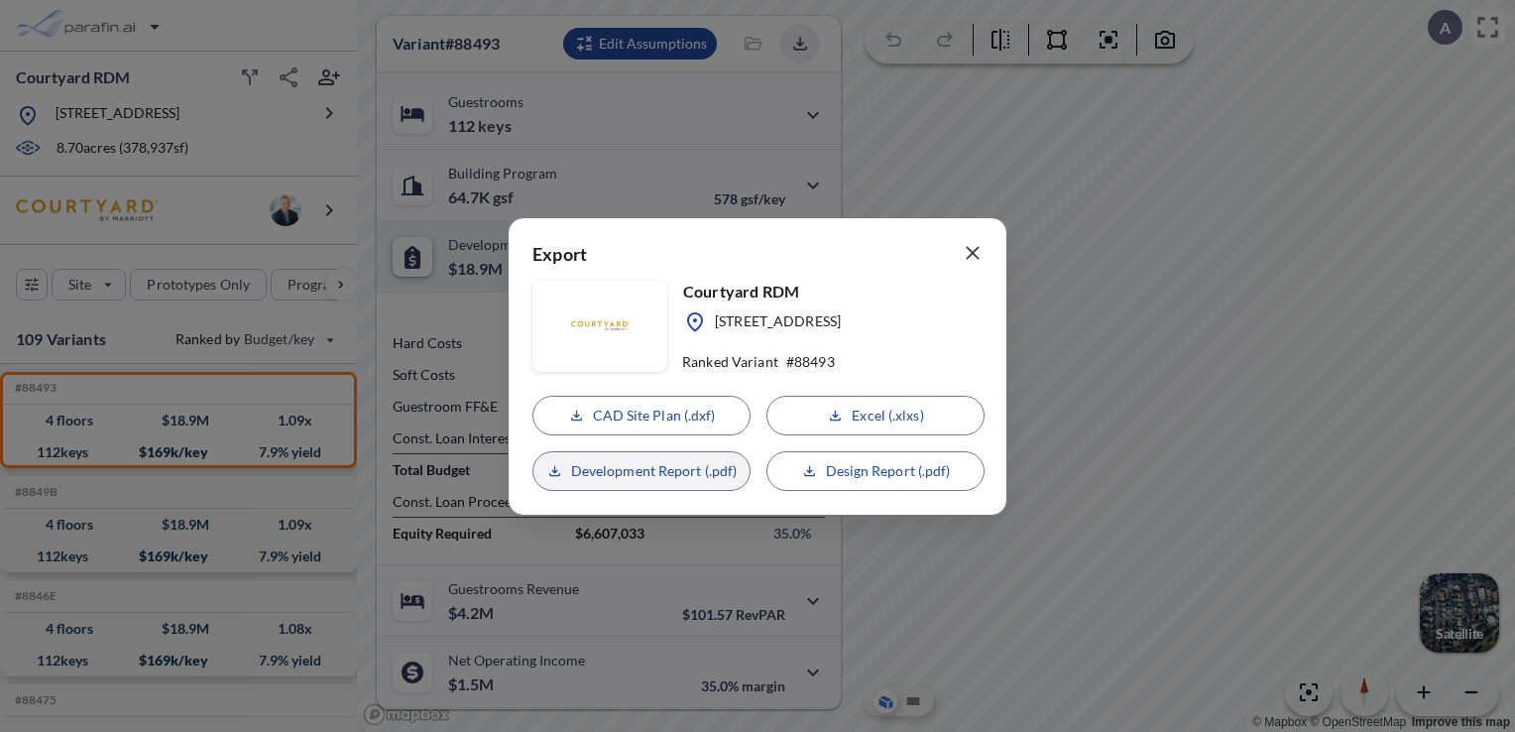
click at [699, 470] on p "Development Report (.pdf)" at bounding box center [654, 471] width 167 height 20
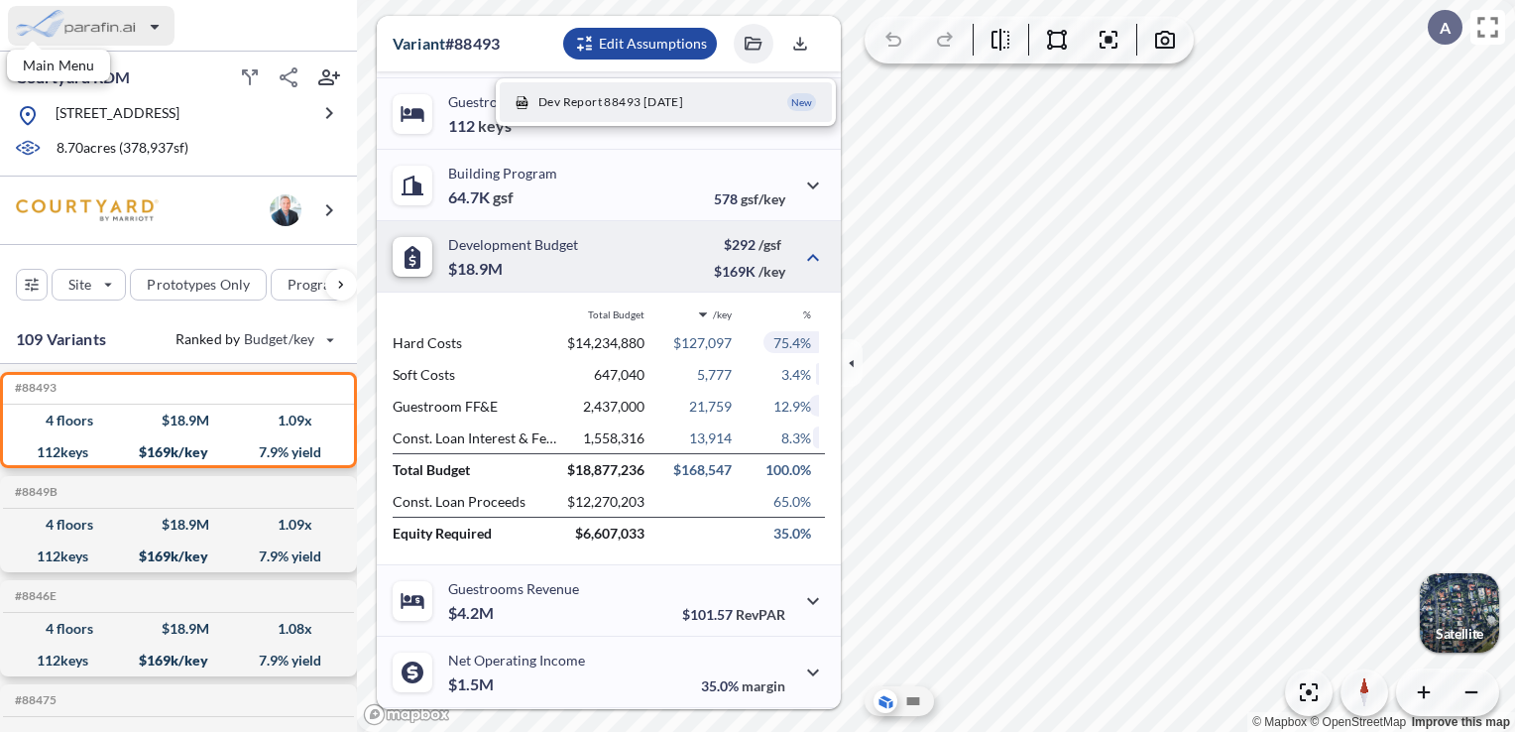
click at [116, 26] on div "button" at bounding box center [91, 26] width 167 height 40
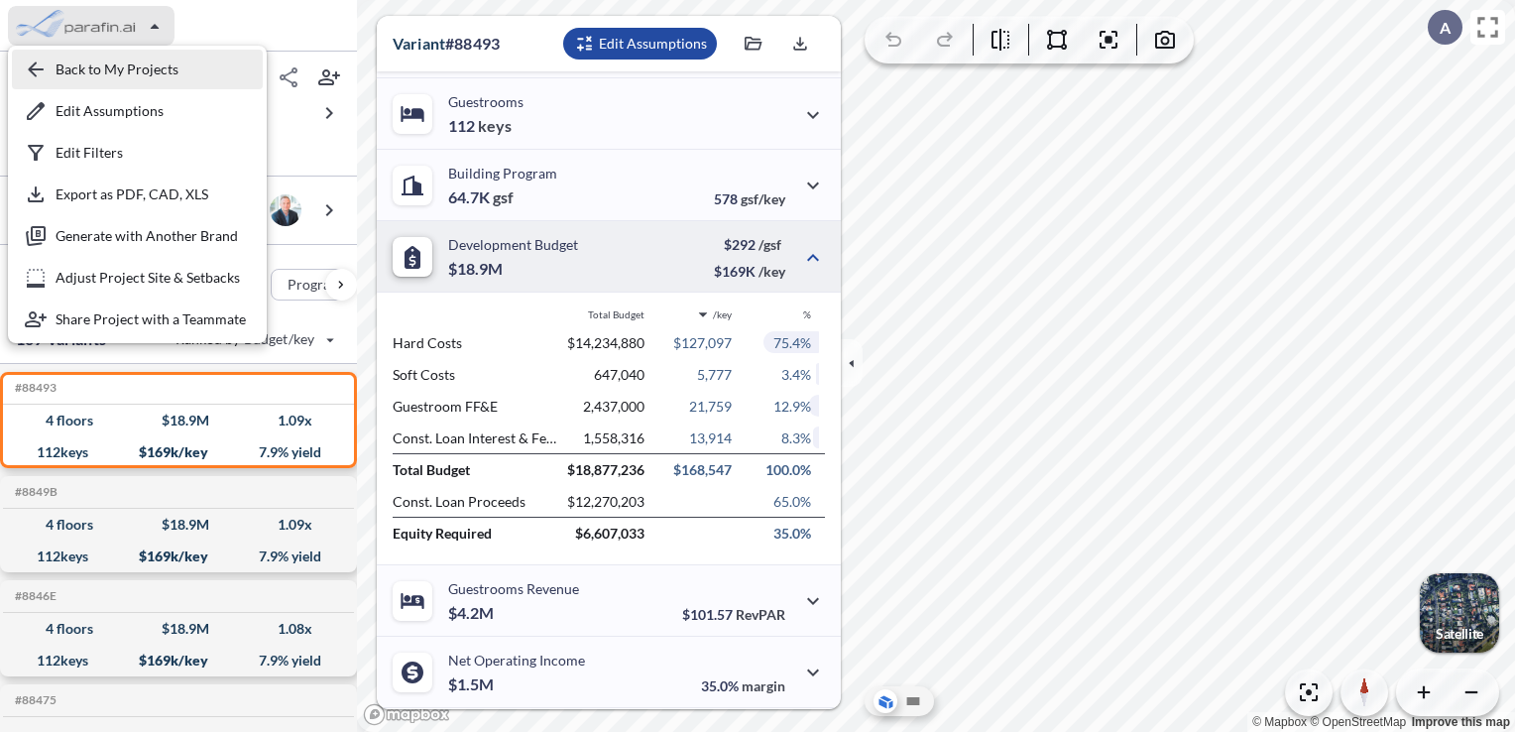
click at [101, 61] on div "button" at bounding box center [137, 70] width 251 height 40
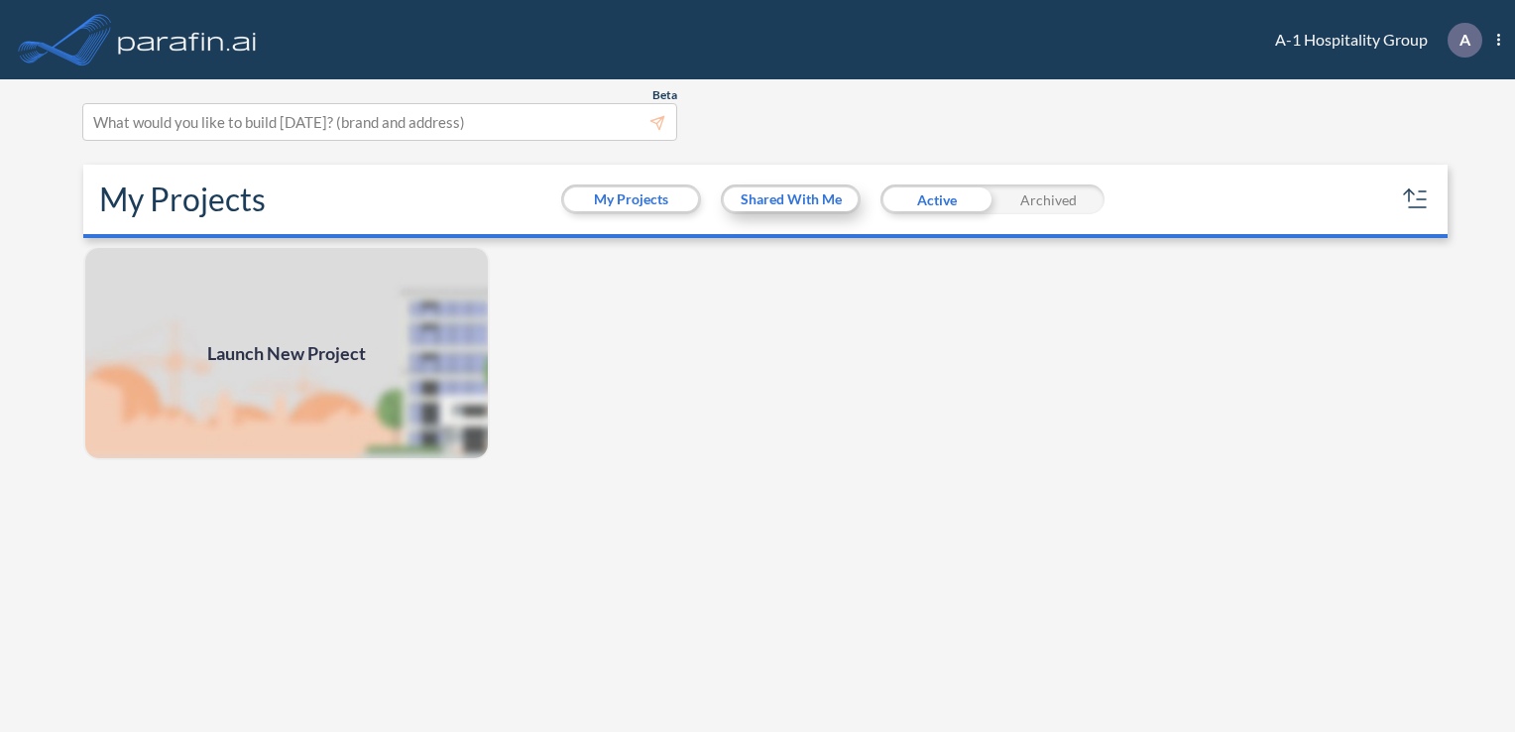
click at [757, 201] on button "Shared With Me" at bounding box center [791, 199] width 134 height 24
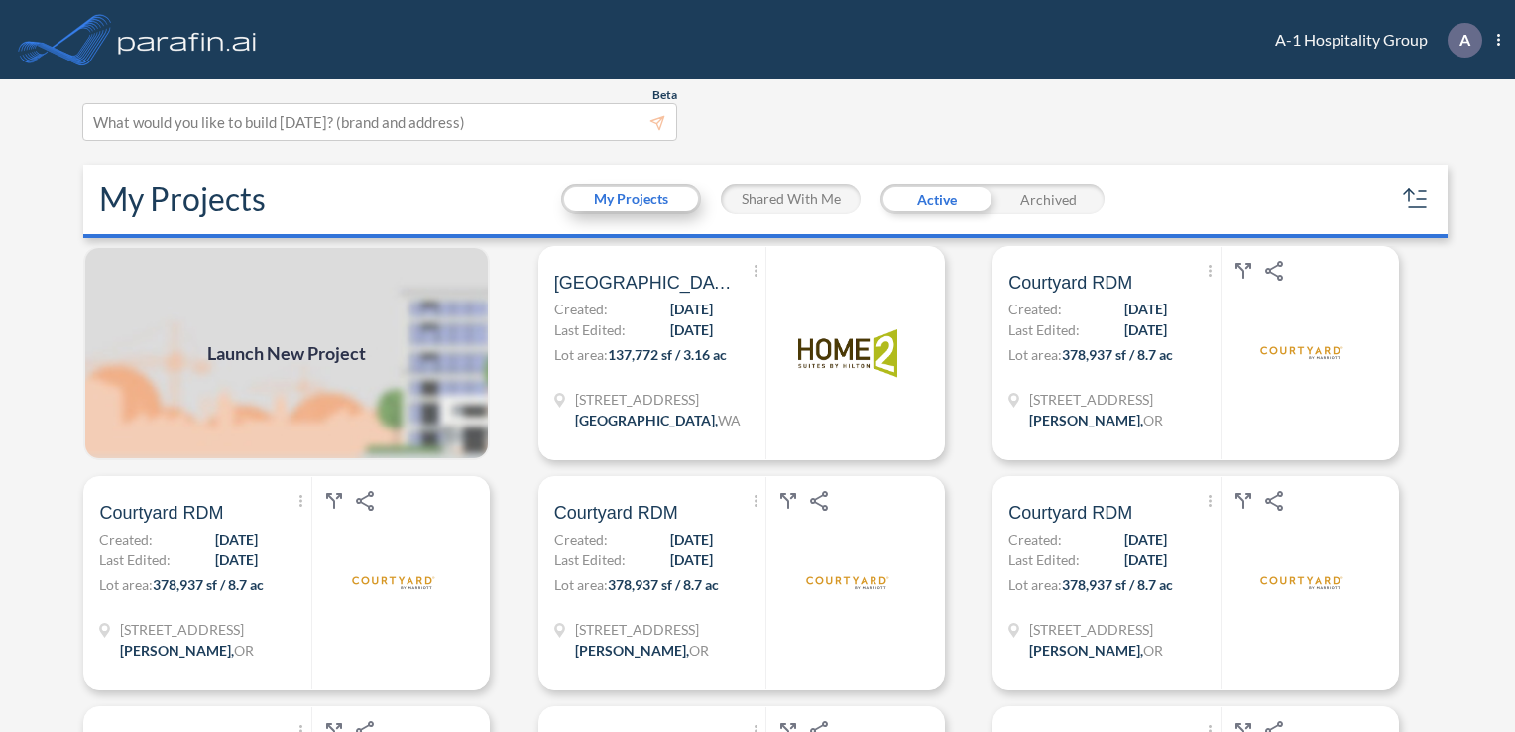
click at [658, 203] on button "My Projects" at bounding box center [631, 199] width 134 height 24
click at [785, 203] on button "Shared With Me" at bounding box center [791, 199] width 134 height 24
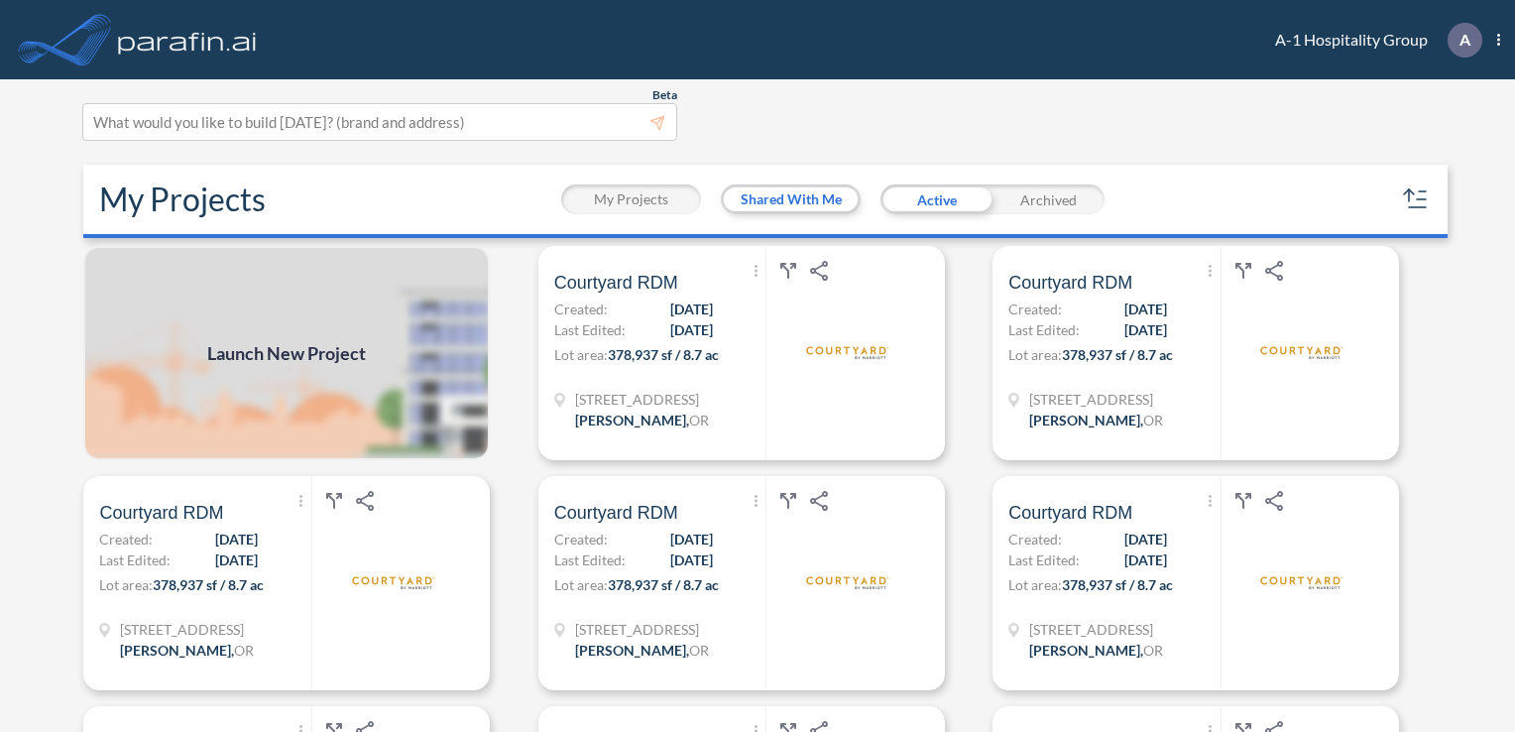
click at [1046, 205] on div "Archived" at bounding box center [1048, 199] width 112 height 30
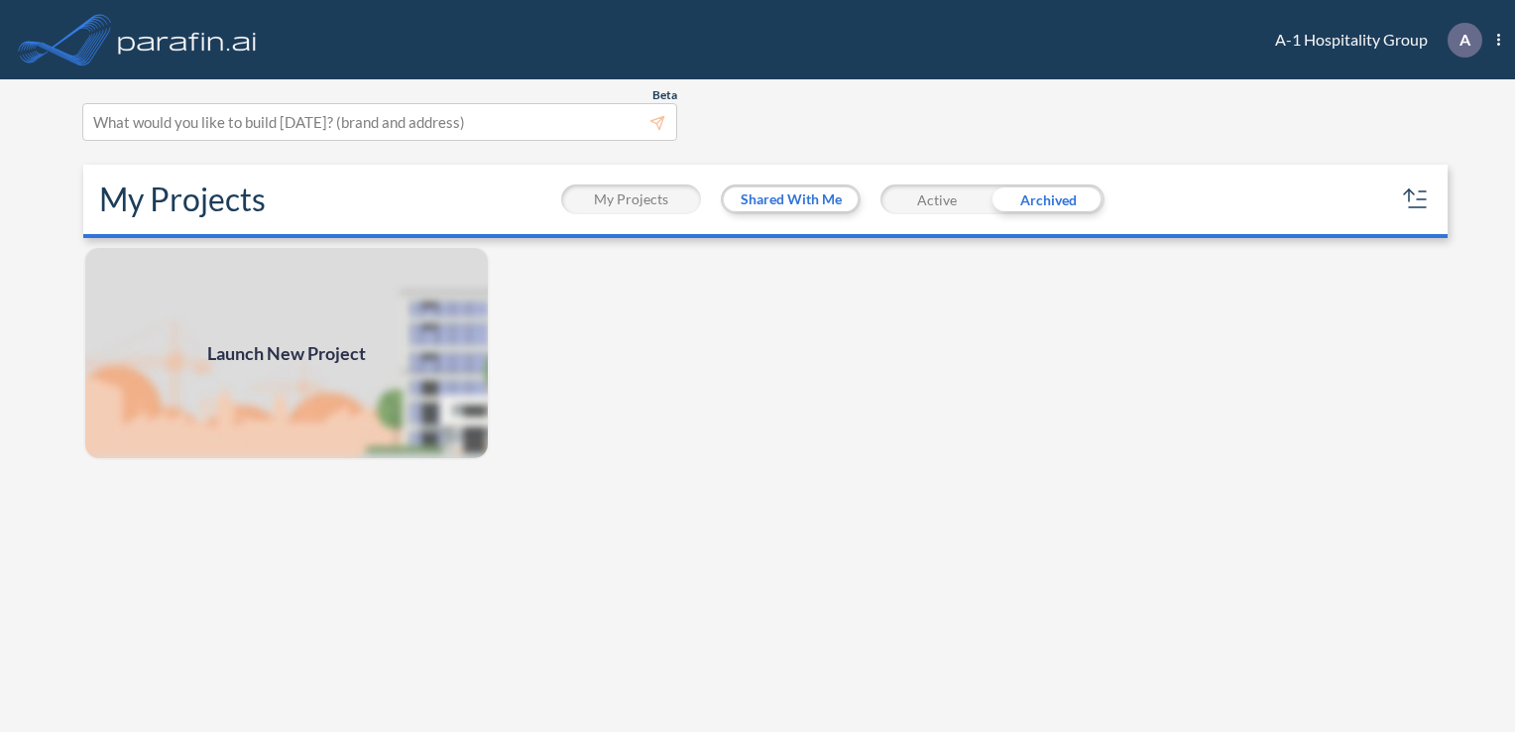
click at [948, 199] on div "Active" at bounding box center [936, 199] width 112 height 30
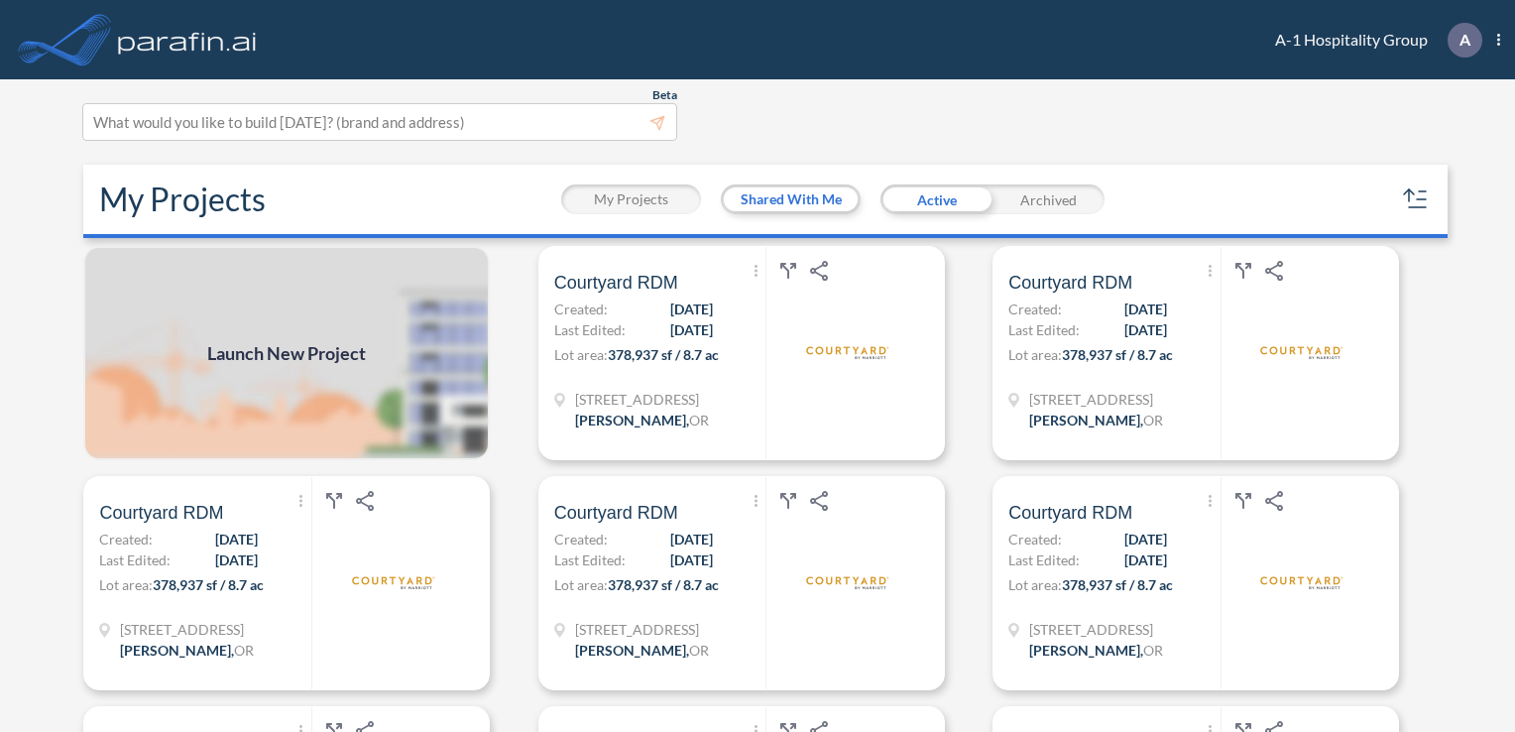
scroll to position [198, 0]
